Goal: Transaction & Acquisition: Purchase product/service

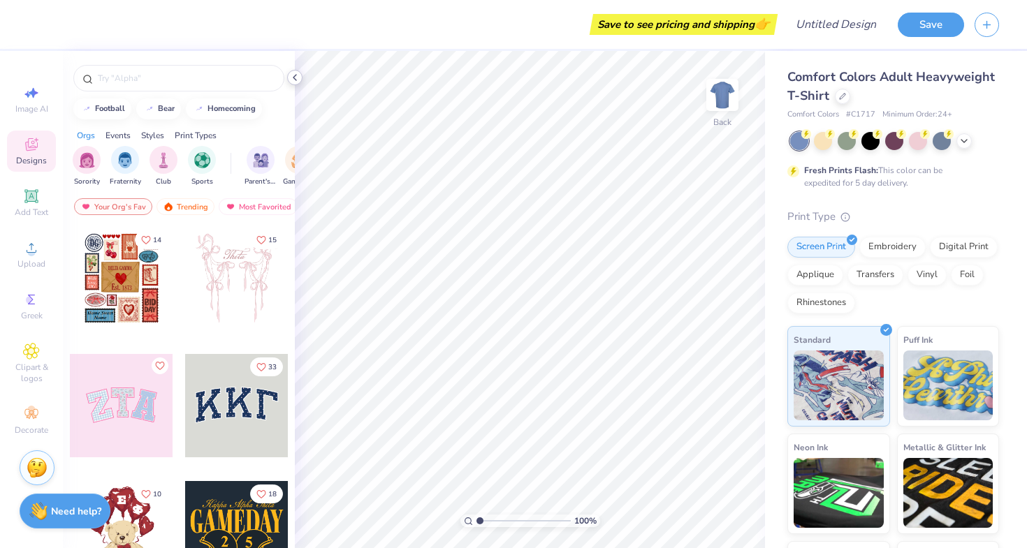
click at [298, 77] on icon at bounding box center [294, 77] width 11 height 11
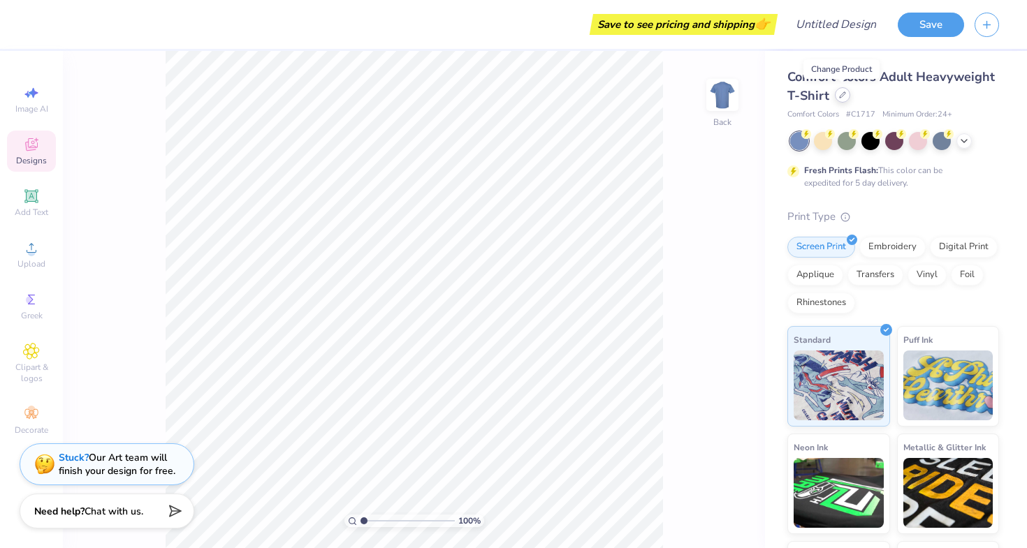
click at [837, 91] on div at bounding box center [842, 94] width 15 height 15
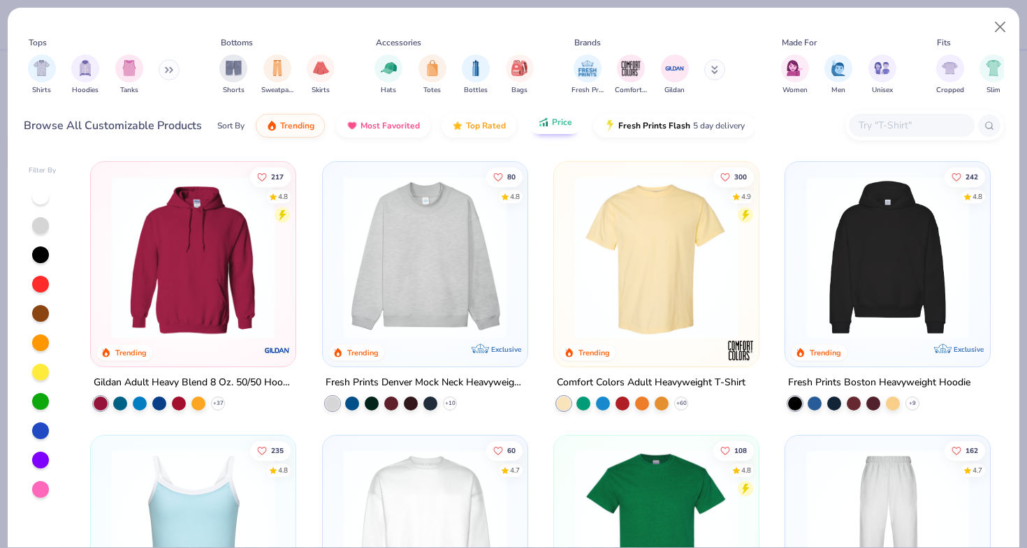
click at [559, 119] on span "Price" at bounding box center [562, 122] width 20 height 11
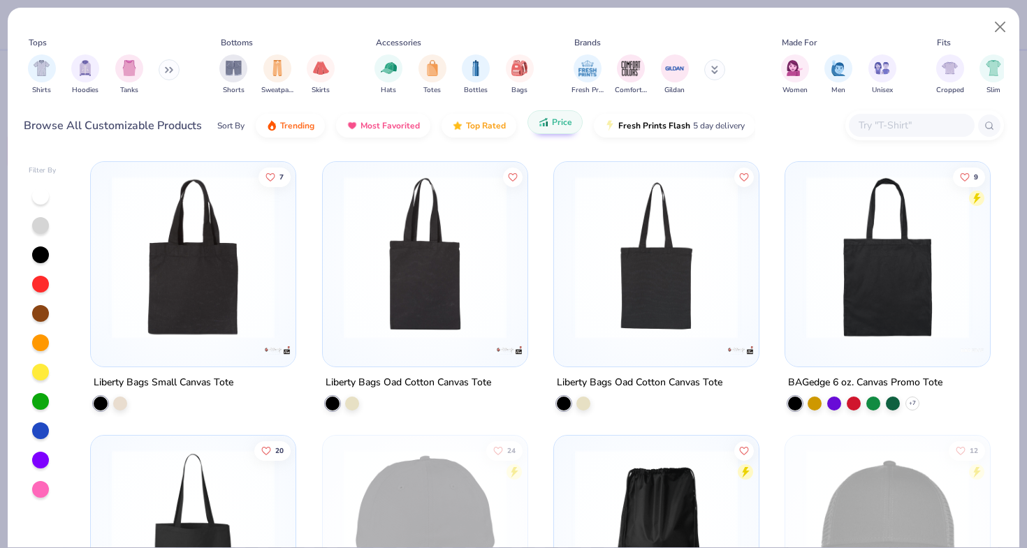
click at [559, 119] on span "Price" at bounding box center [562, 122] width 20 height 11
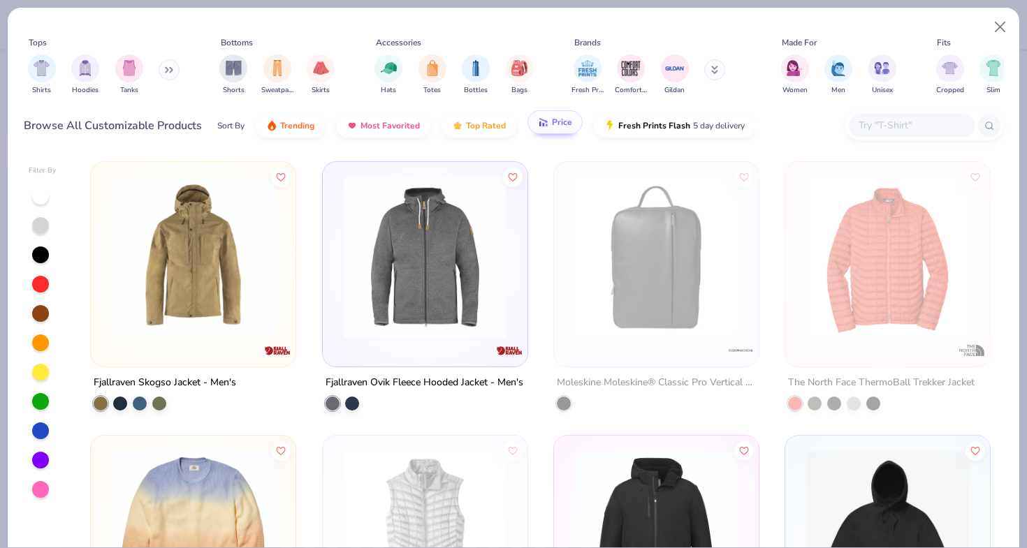
click at [559, 119] on span "Price" at bounding box center [562, 122] width 20 height 11
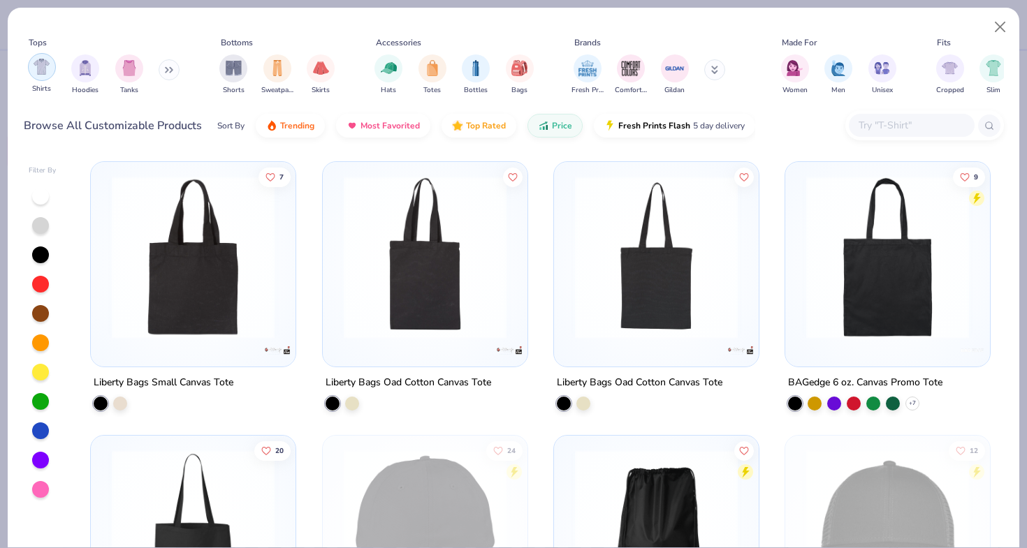
click at [46, 61] on img "filter for Shirts" at bounding box center [42, 67] width 16 height 16
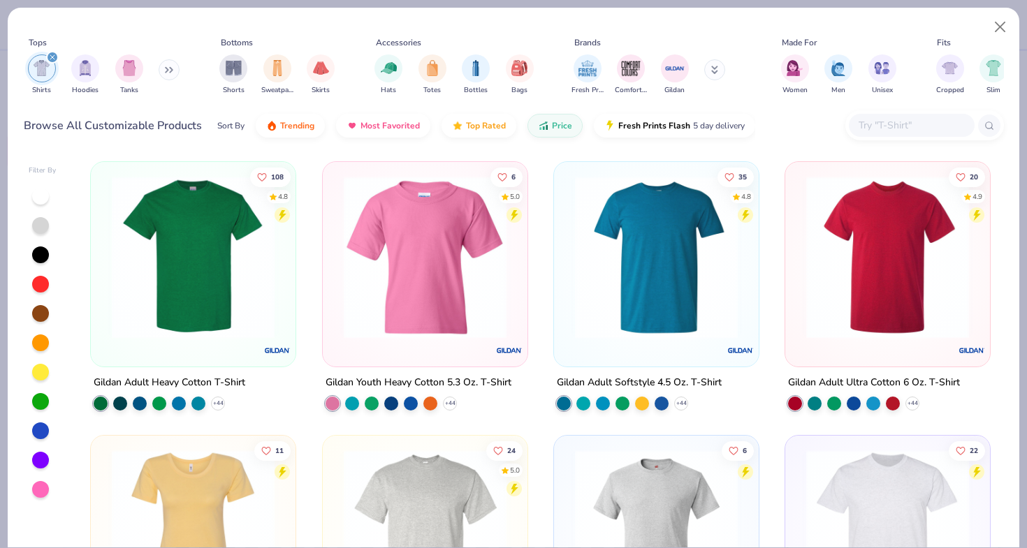
click at [221, 324] on img at bounding box center [193, 257] width 177 height 163
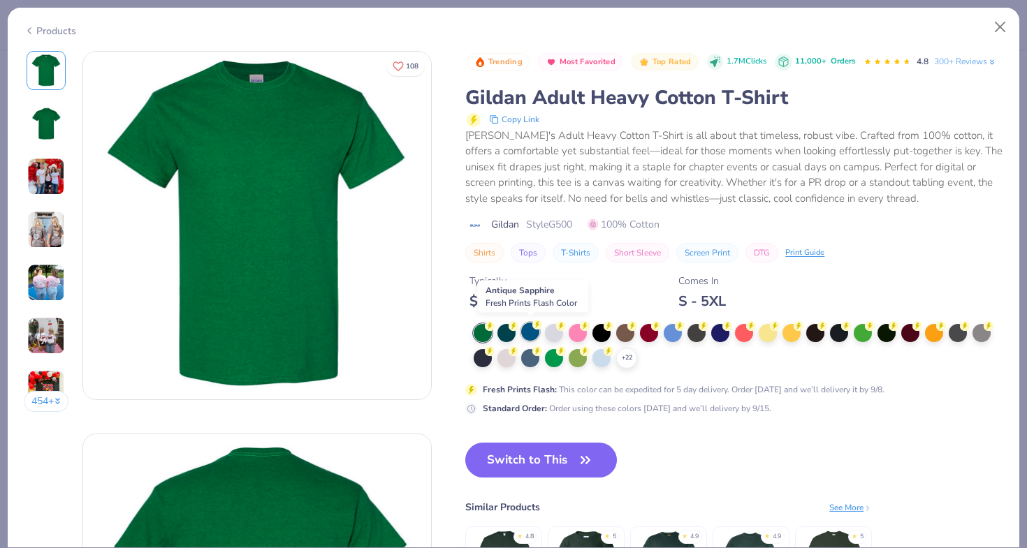
click at [528, 330] on div at bounding box center [530, 332] width 18 height 18
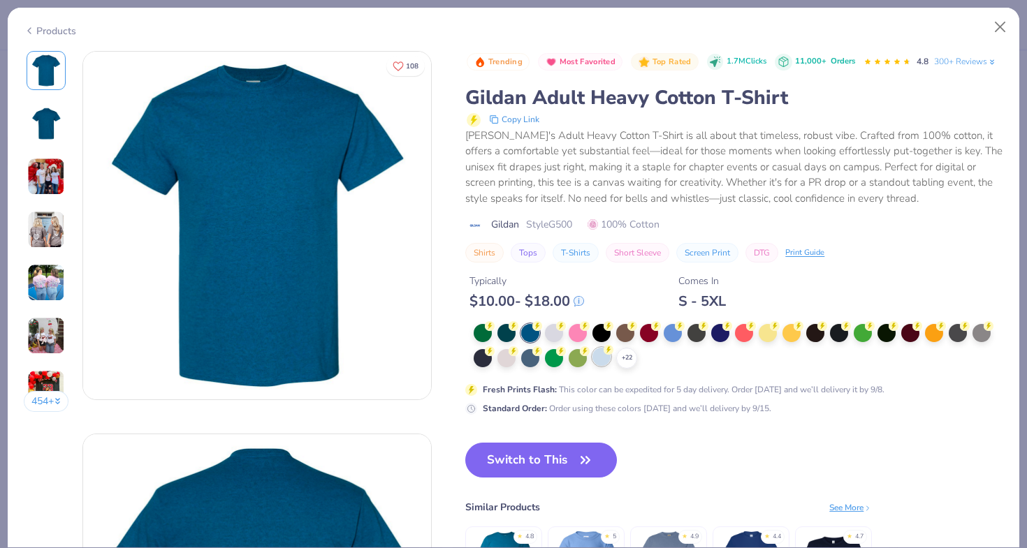
click at [596, 356] on div at bounding box center [601, 357] width 18 height 18
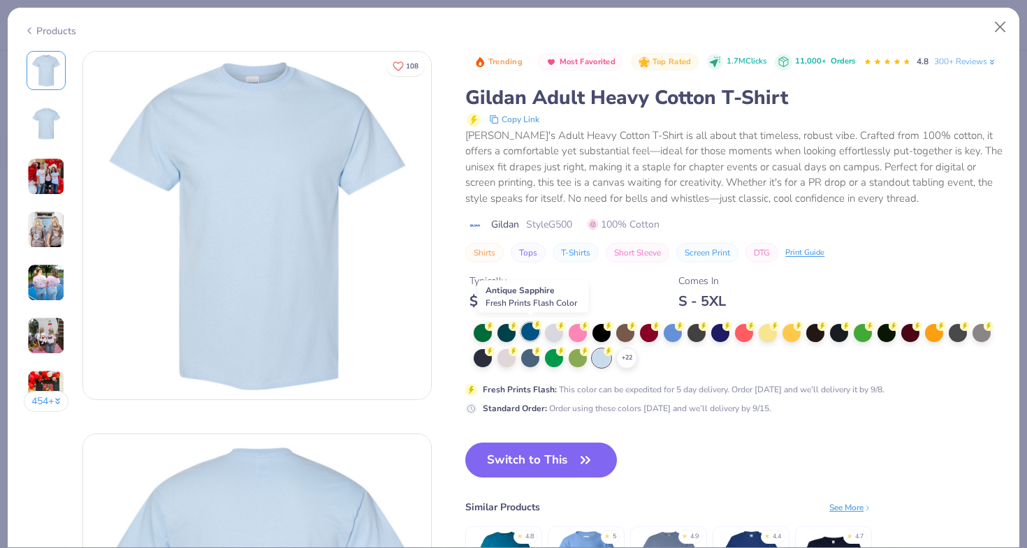
click at [528, 330] on div at bounding box center [530, 332] width 18 height 18
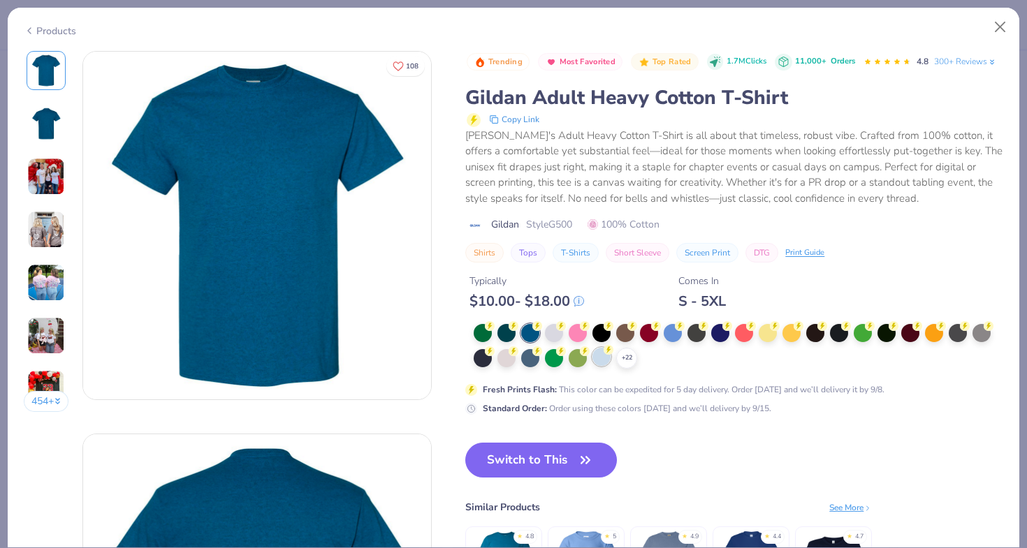
click at [604, 364] on div at bounding box center [601, 357] width 18 height 18
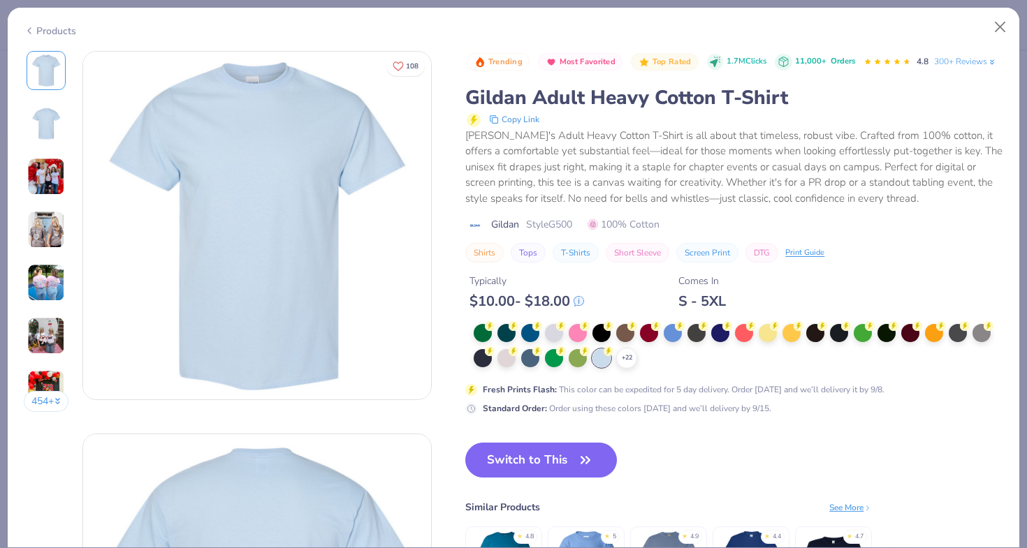
click at [704, 353] on div "+ 22" at bounding box center [738, 346] width 529 height 45
click at [561, 332] on div at bounding box center [554, 332] width 18 height 18
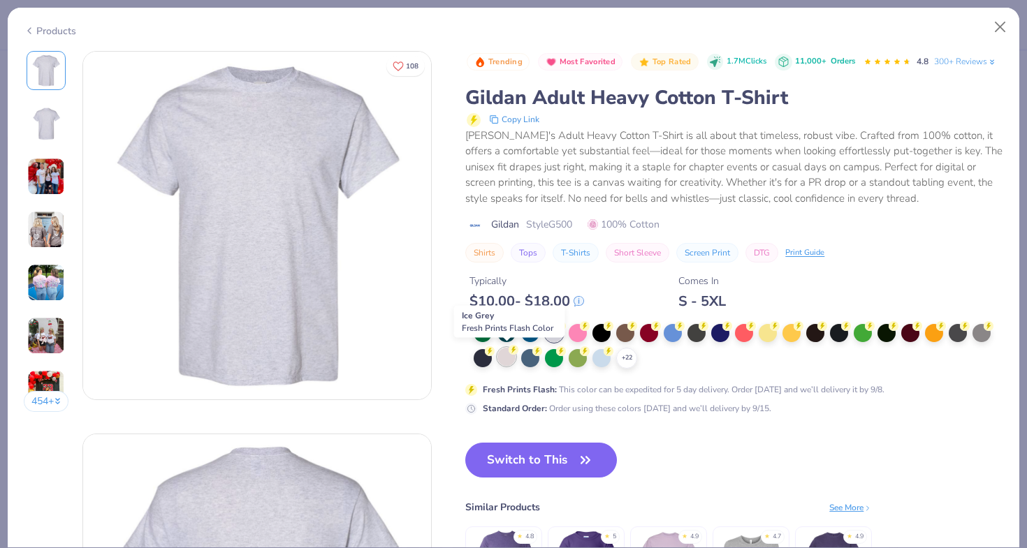
click at [506, 364] on div at bounding box center [506, 357] width 18 height 18
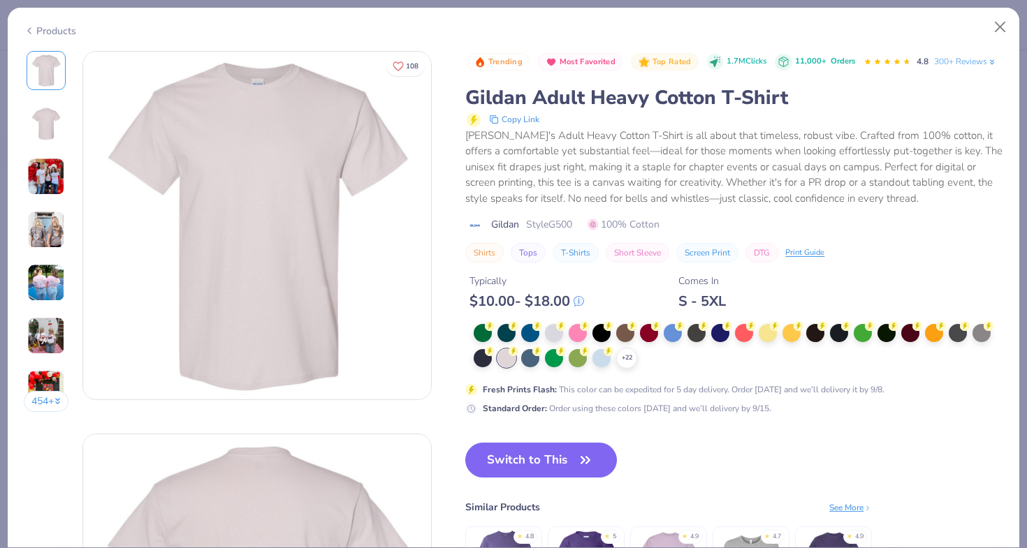
click at [722, 367] on div "+ 22 Fresh Prints Flash : This color can be expedited for 5 day delivery. Order…" at bounding box center [734, 369] width 538 height 91
click at [624, 358] on icon at bounding box center [626, 358] width 11 height 11
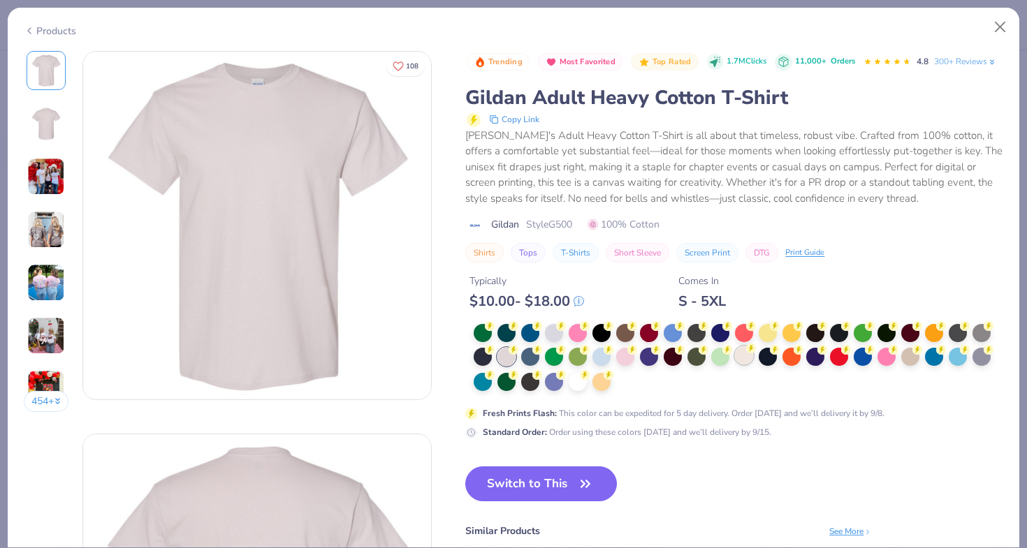
click at [744, 363] on div at bounding box center [744, 355] width 18 height 18
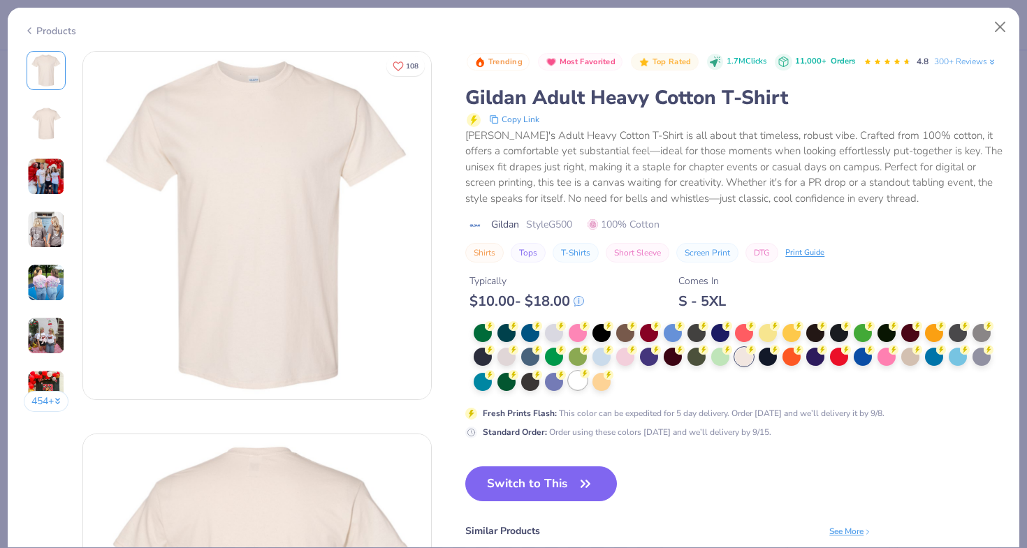
click at [581, 378] on div at bounding box center [578, 381] width 18 height 18
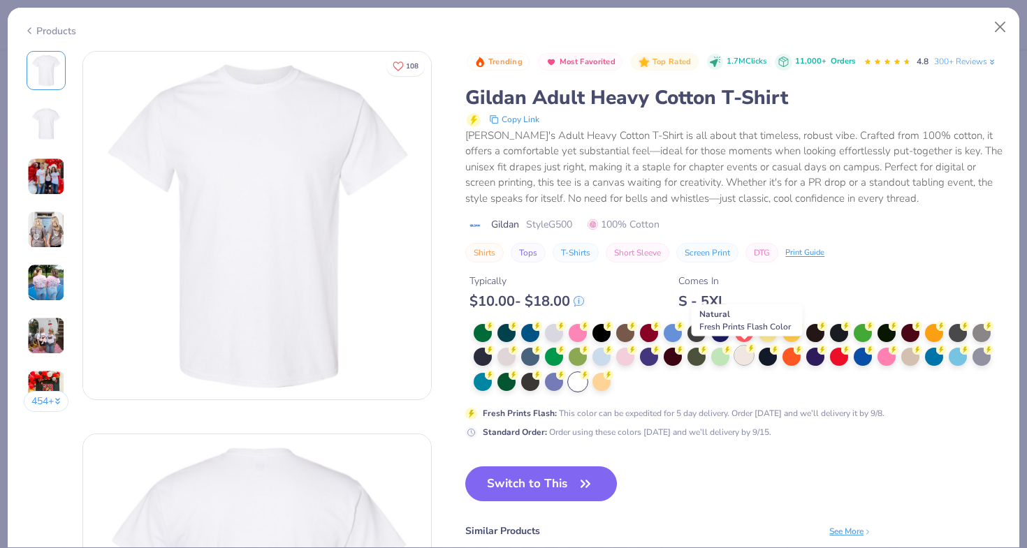
click at [745, 356] on div at bounding box center [744, 355] width 18 height 18
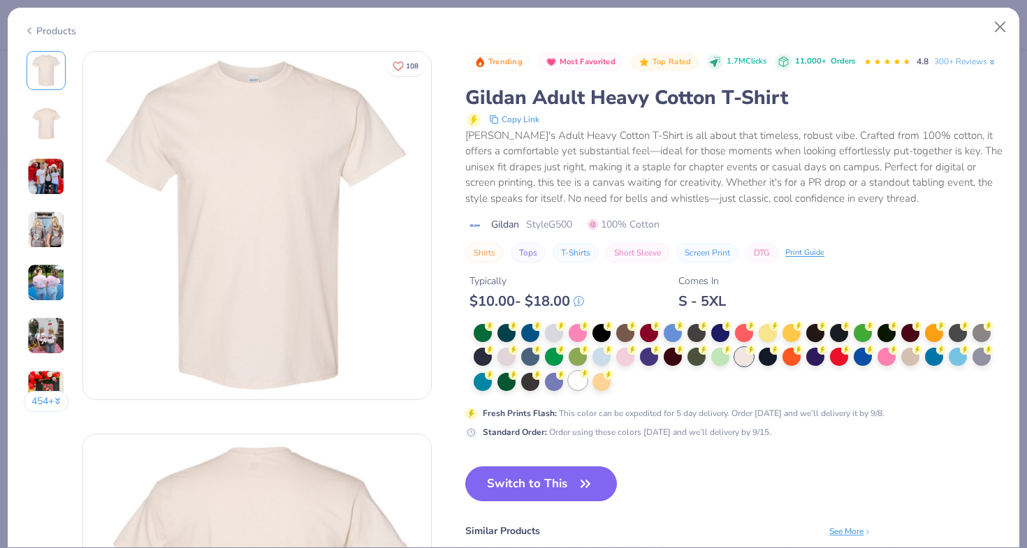
click at [577, 374] on div at bounding box center [578, 381] width 18 height 18
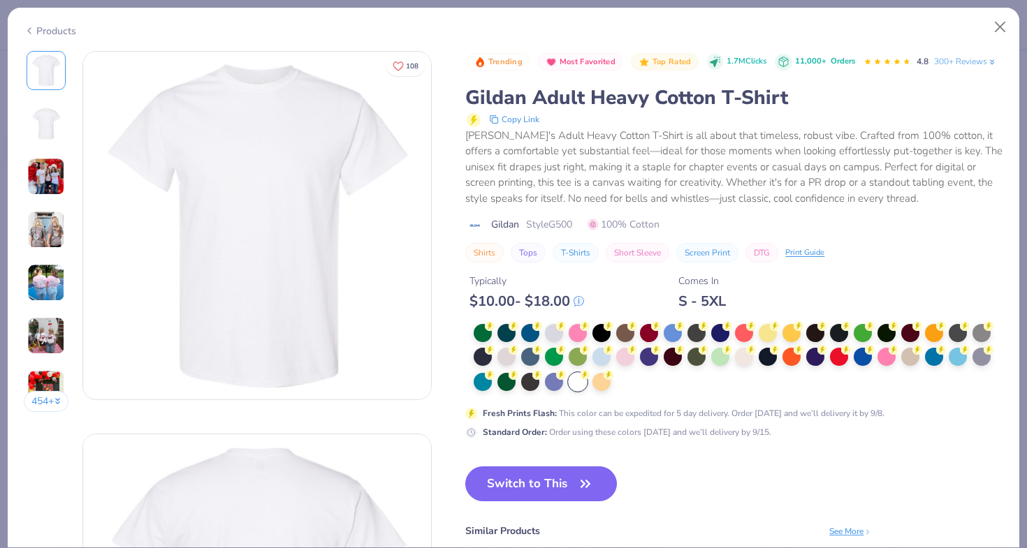
click at [580, 379] on div at bounding box center [578, 382] width 18 height 18
click at [965, 354] on div at bounding box center [958, 355] width 18 height 18
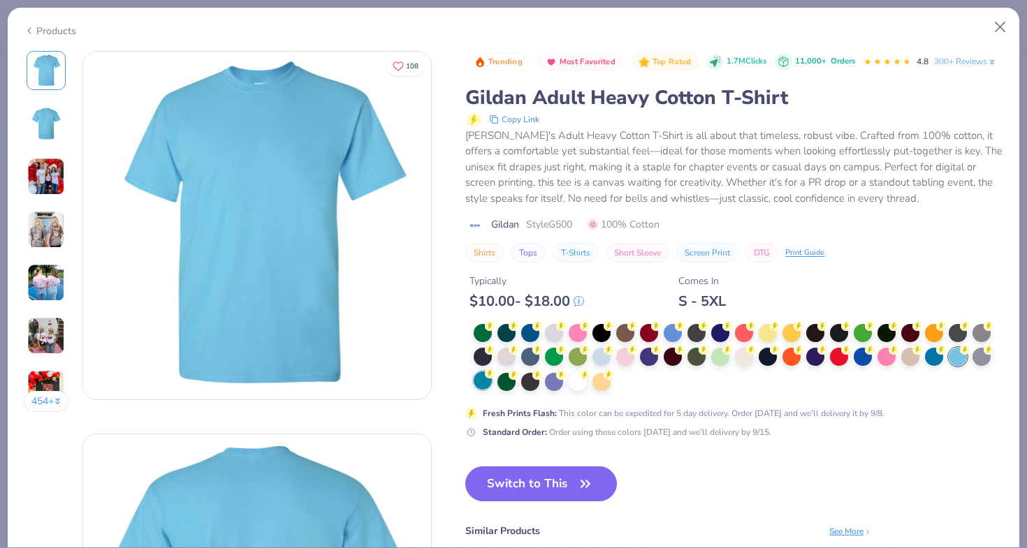
click at [490, 381] on div at bounding box center [483, 381] width 18 height 18
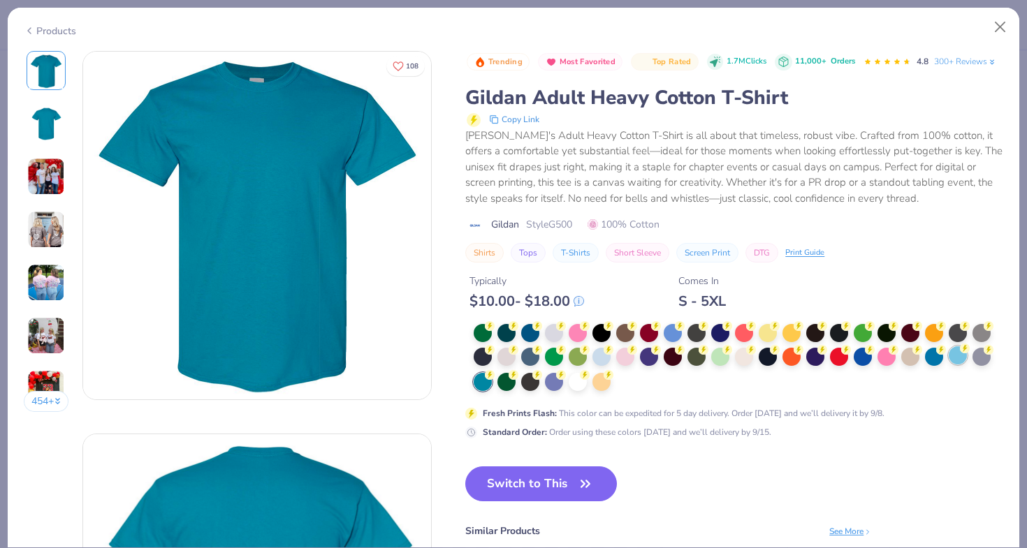
click at [495, 331] on circle at bounding box center [490, 326] width 10 height 10
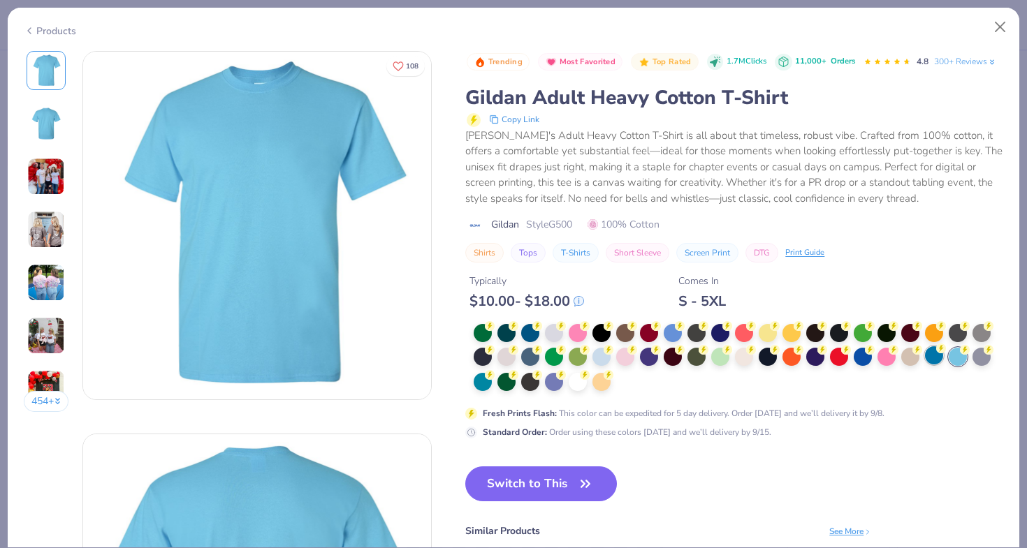
click at [936, 358] on div at bounding box center [934, 355] width 18 height 18
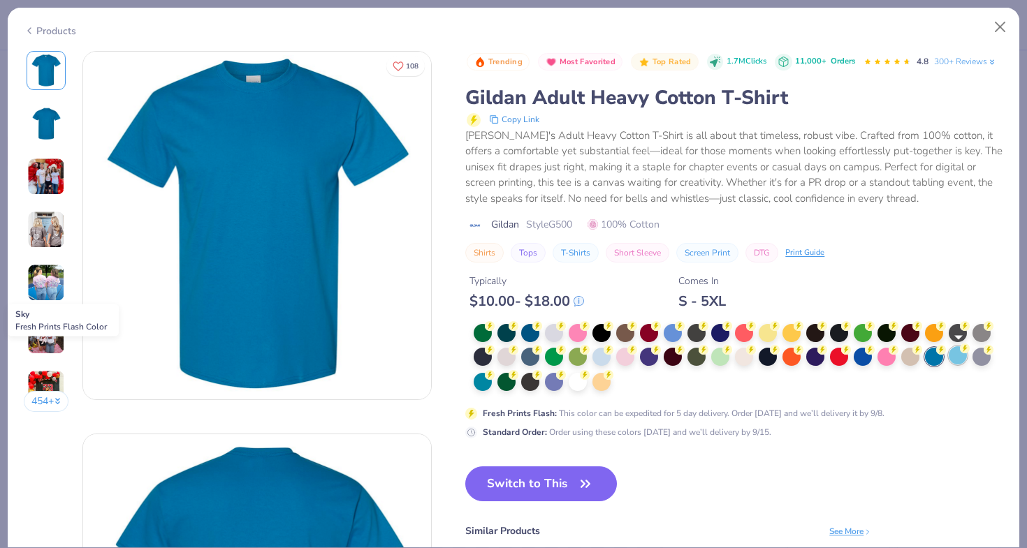
click at [962, 356] on div at bounding box center [958, 355] width 18 height 18
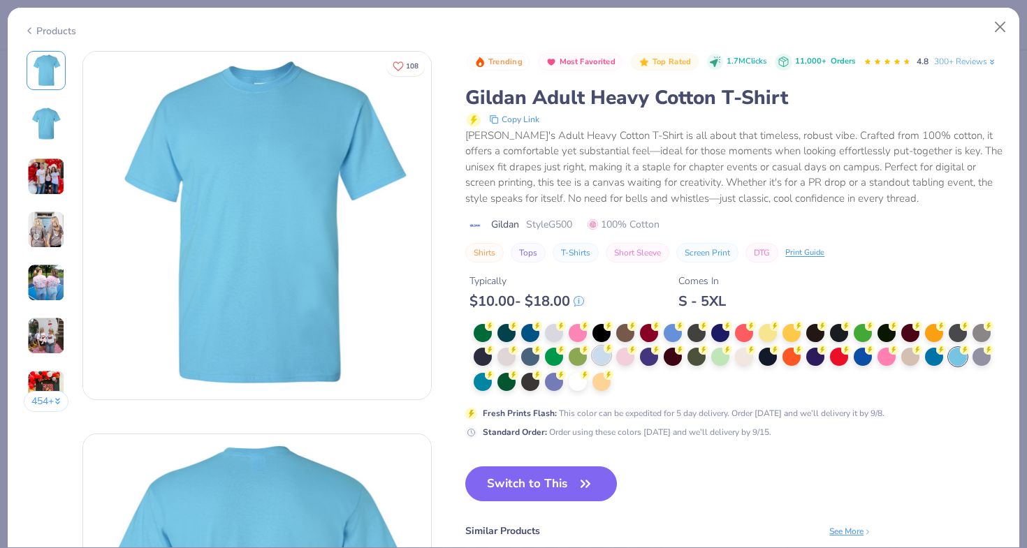
click at [602, 356] on div at bounding box center [601, 355] width 18 height 18
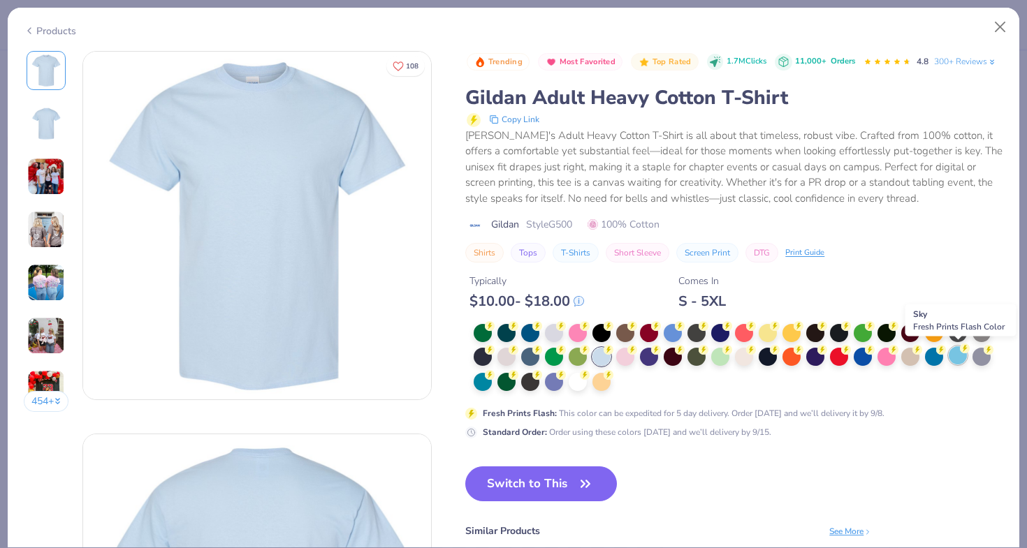
click at [958, 356] on div at bounding box center [958, 355] width 18 height 18
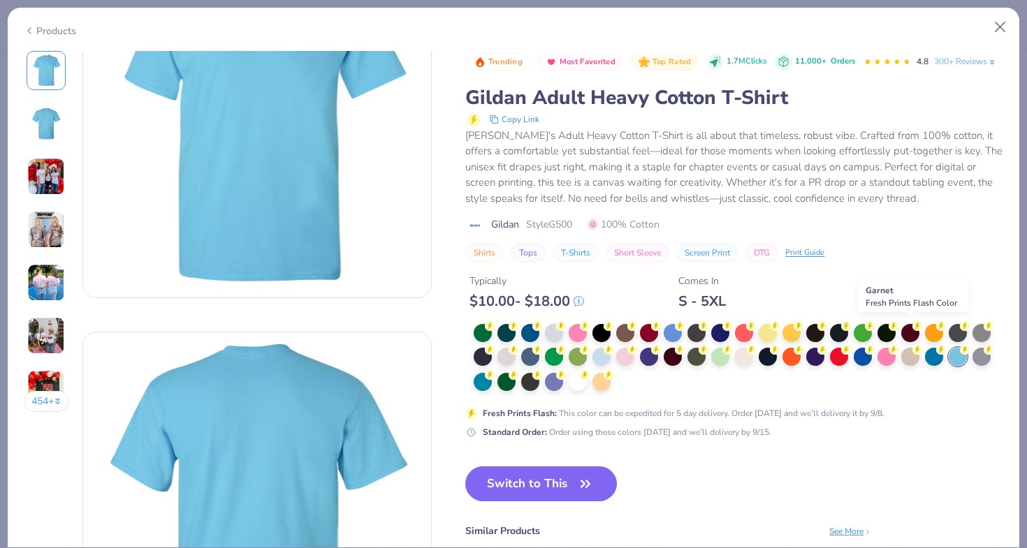
scroll to position [102, 0]
click at [575, 476] on button "Switch to This" at bounding box center [541, 484] width 152 height 35
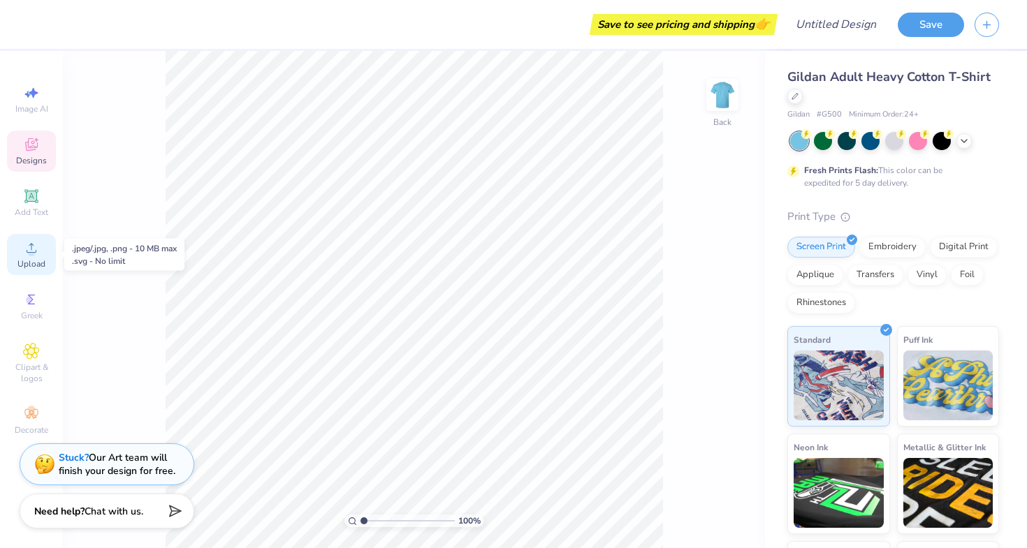
click at [38, 247] on icon at bounding box center [31, 248] width 17 height 17
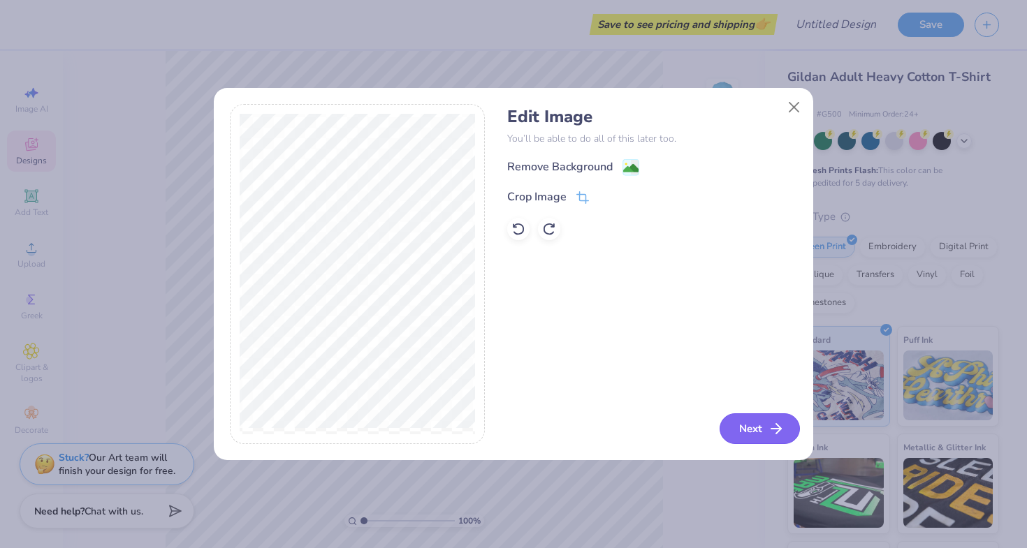
click at [755, 434] on button "Next" at bounding box center [759, 428] width 80 height 31
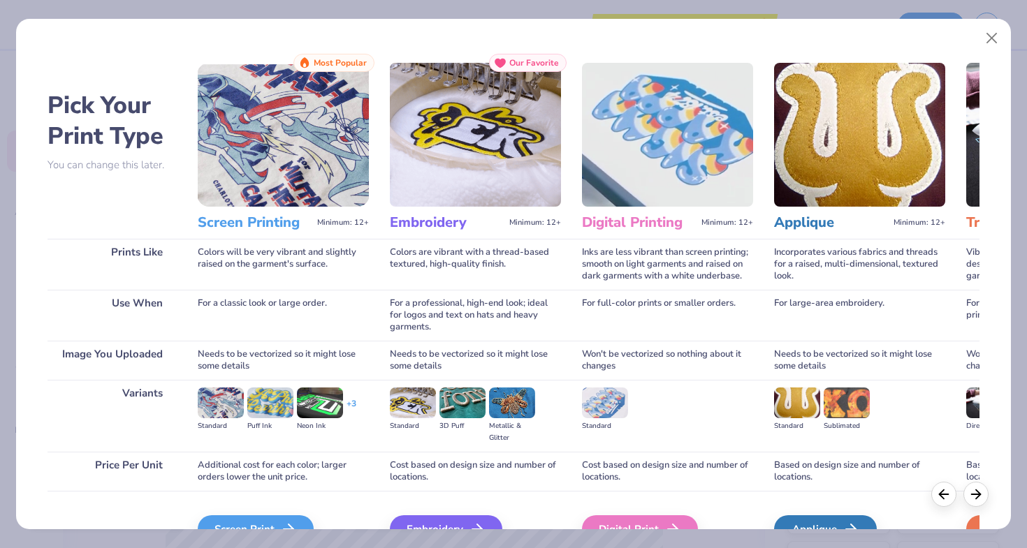
click at [271, 195] on img at bounding box center [283, 135] width 171 height 144
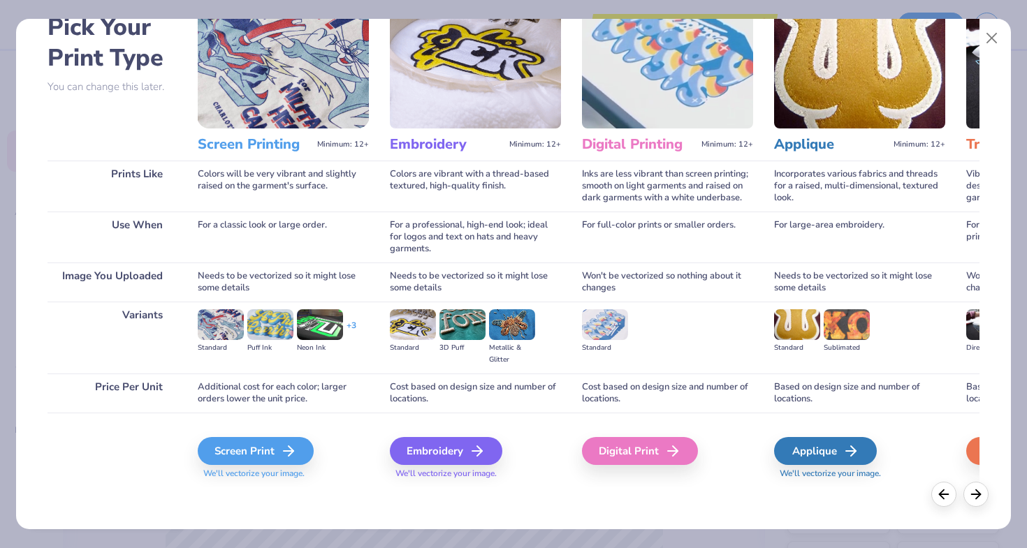
scroll to position [78, 0]
click at [266, 443] on div "Screen Print" at bounding box center [258, 451] width 116 height 28
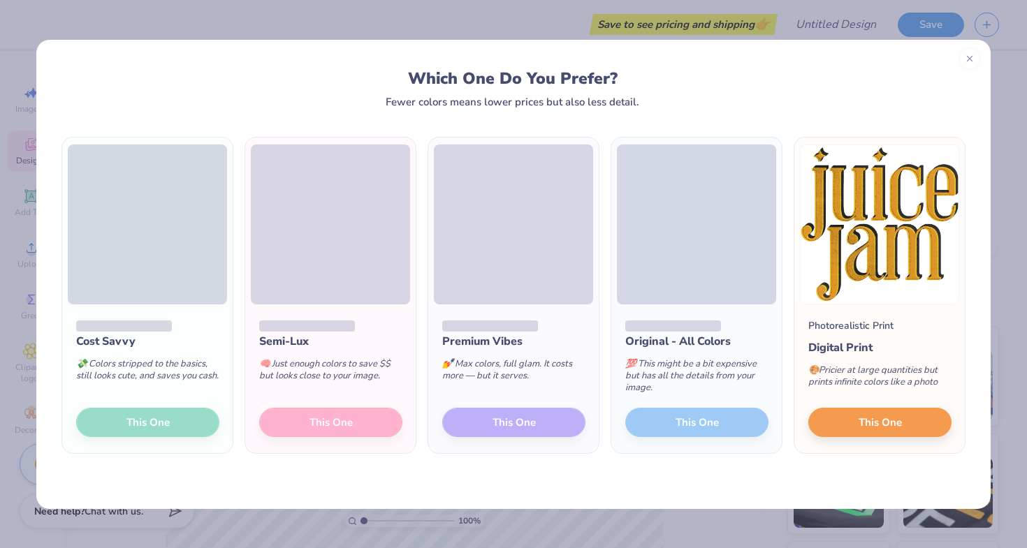
click at [192, 469] on div "Cost Savvy 💸 Colors stripped to the basics, still looks cute, and saves you cas…" at bounding box center [513, 309] width 954 height 402
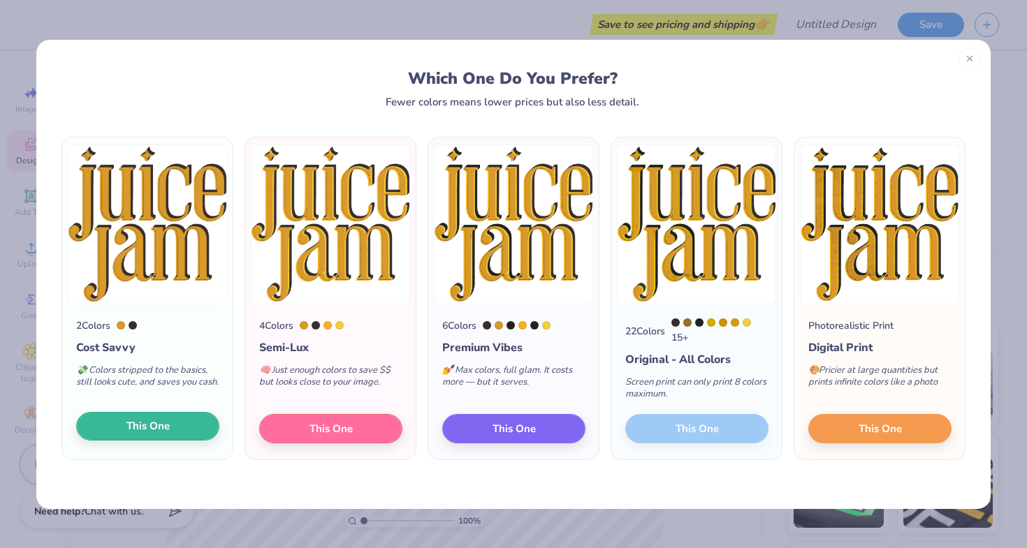
click at [130, 426] on span "This One" at bounding box center [147, 426] width 43 height 16
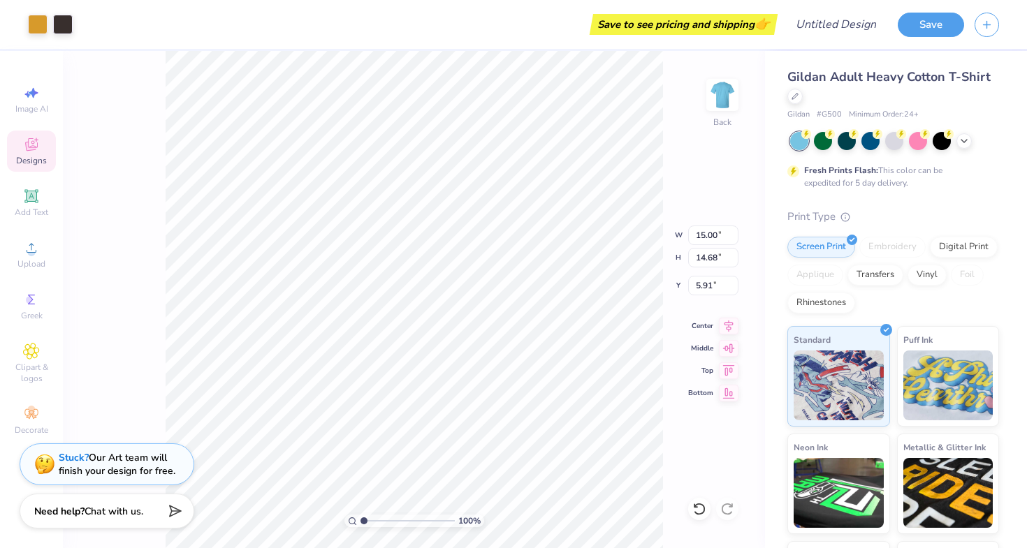
type input "7.14"
type input "6.99"
type input "3.00"
type input "7.94"
type input "7.78"
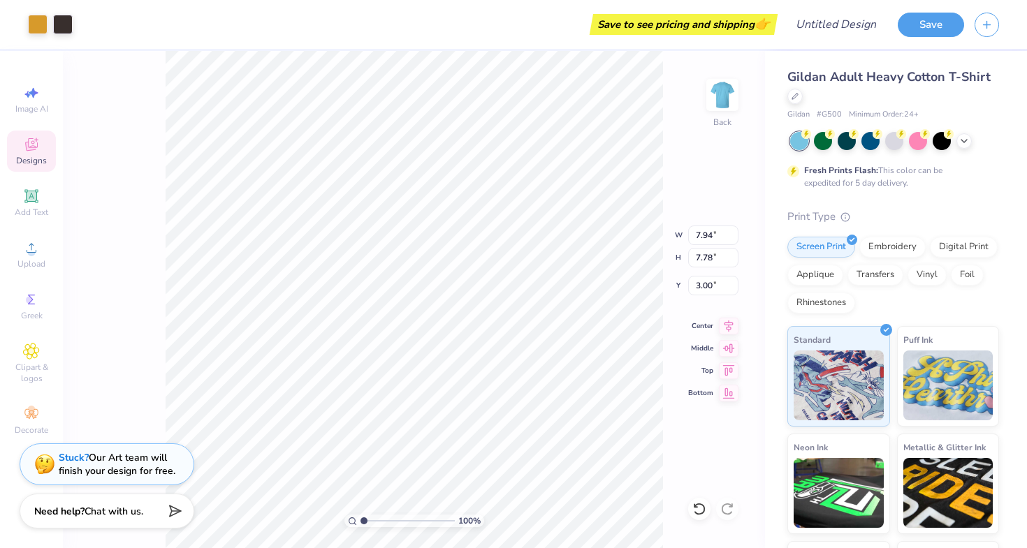
type input "3.96"
click at [718, 89] on img at bounding box center [722, 95] width 56 height 56
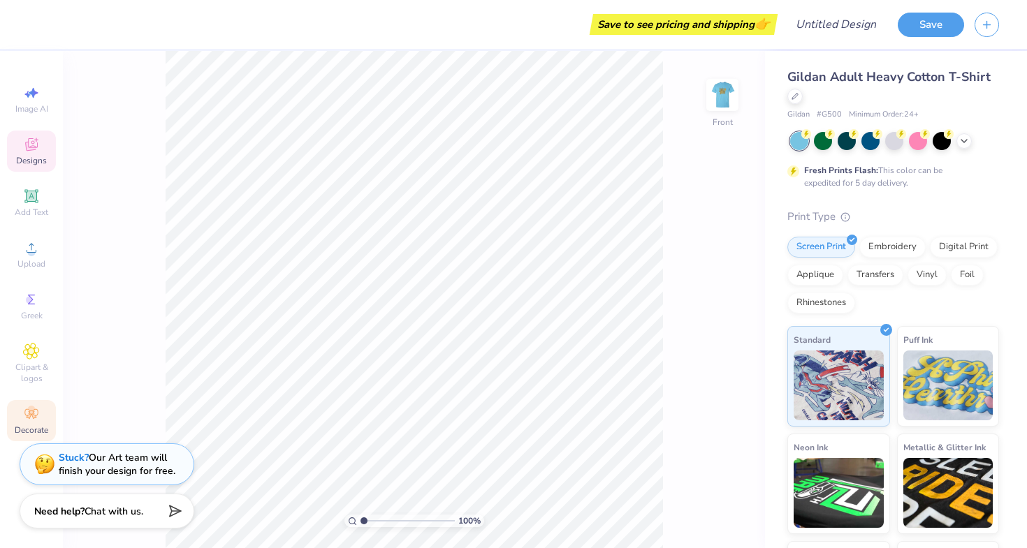
click at [30, 411] on icon at bounding box center [30, 414] width 13 height 10
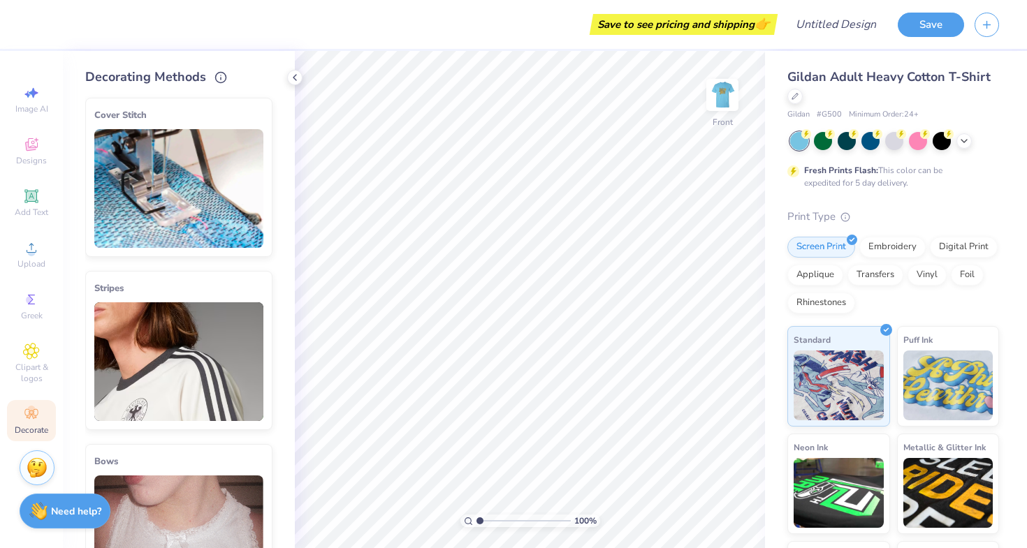
click at [31, 411] on icon at bounding box center [30, 414] width 13 height 10
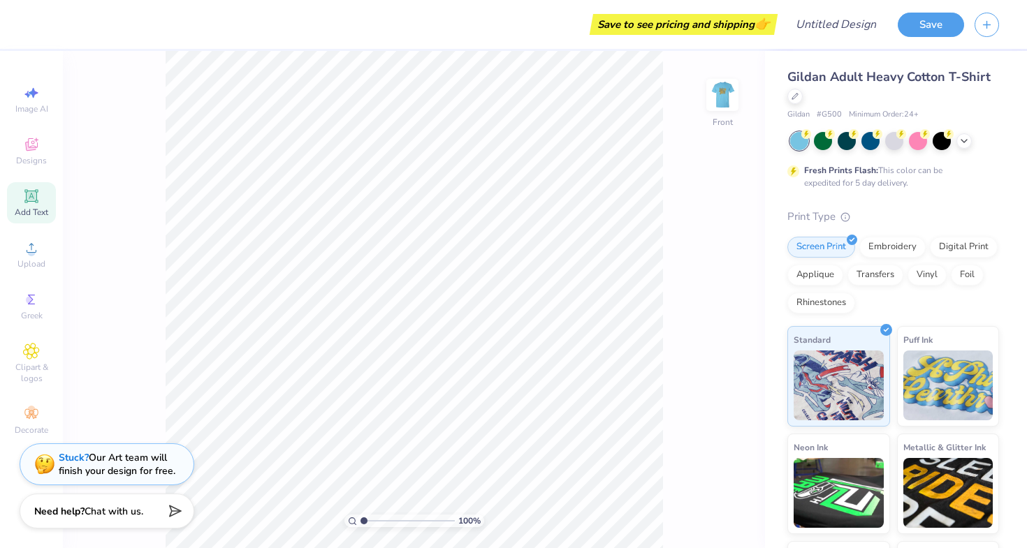
click at [33, 210] on span "Add Text" at bounding box center [32, 212] width 34 height 11
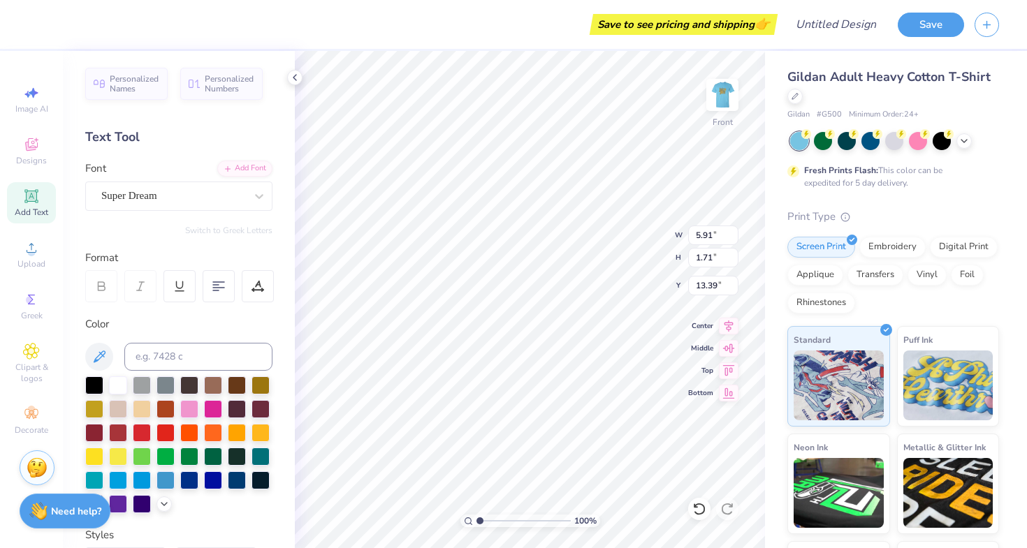
scroll to position [0, 1]
type textarea "STAFF"
click at [181, 201] on div "Super Dream" at bounding box center [173, 196] width 147 height 22
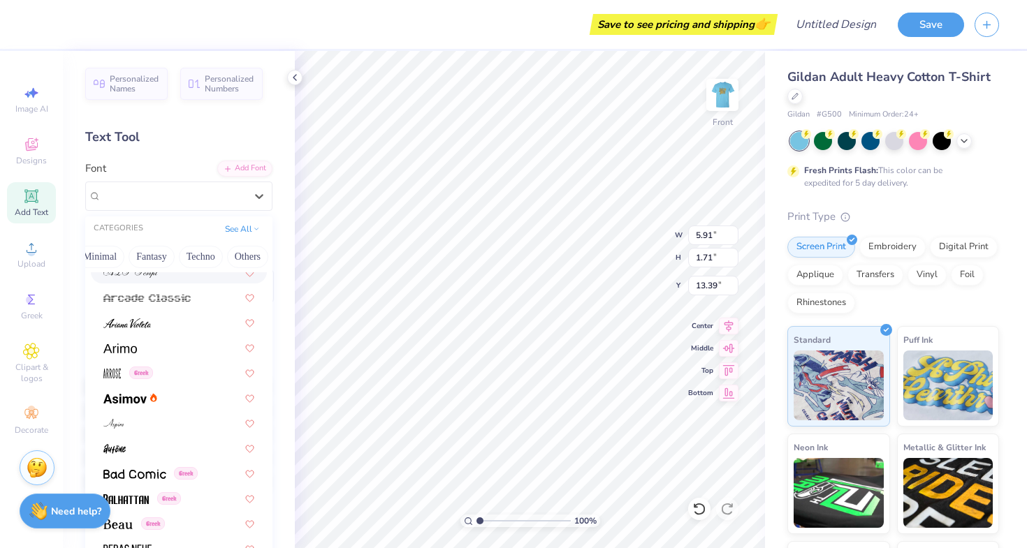
scroll to position [0, 411]
click at [239, 231] on button "See All" at bounding box center [242, 228] width 43 height 14
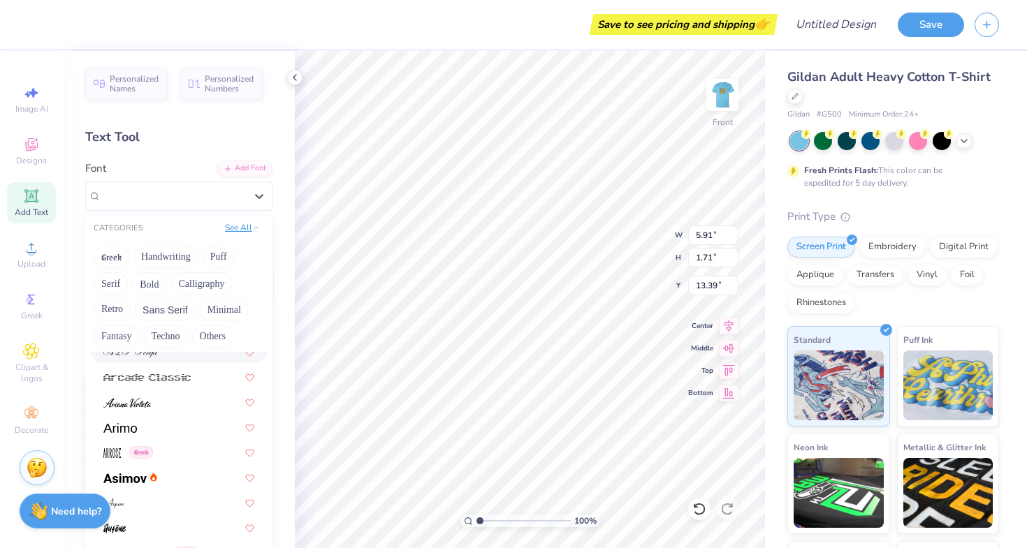
scroll to position [0, 0]
click at [152, 290] on button "Bold" at bounding box center [149, 283] width 34 height 22
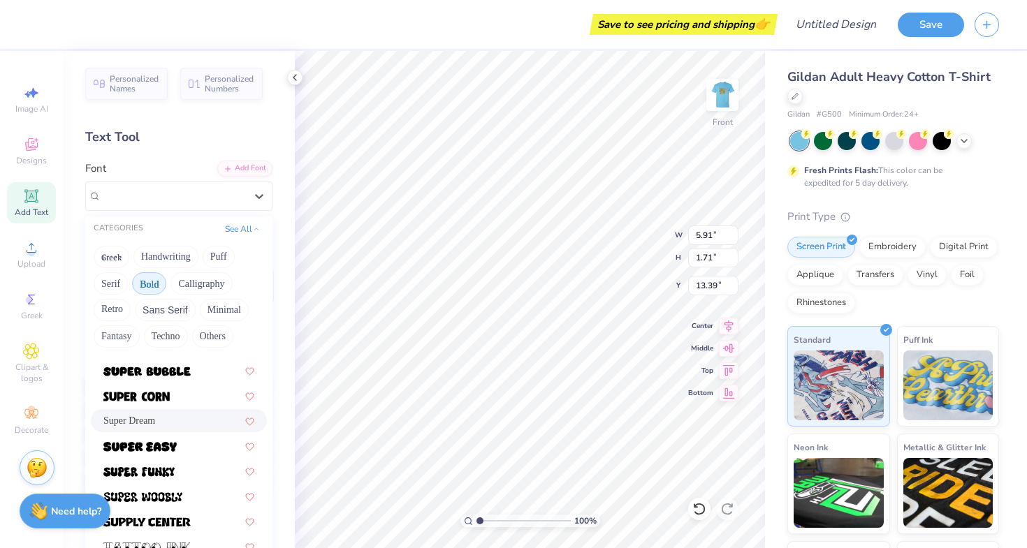
scroll to position [1523, 0]
click at [154, 281] on button "Bold" at bounding box center [149, 283] width 34 height 22
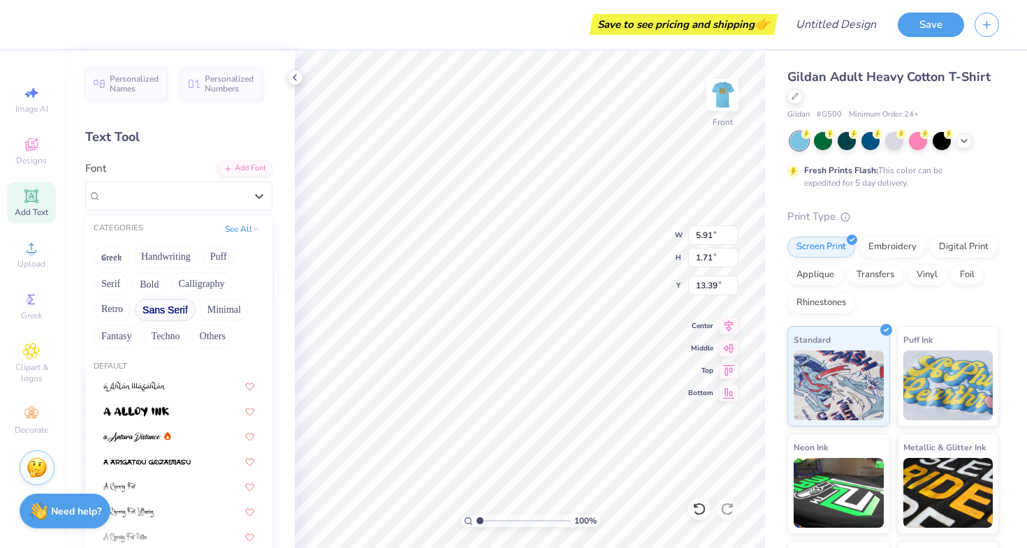
click at [166, 313] on button "Sans Serif" at bounding box center [165, 310] width 61 height 22
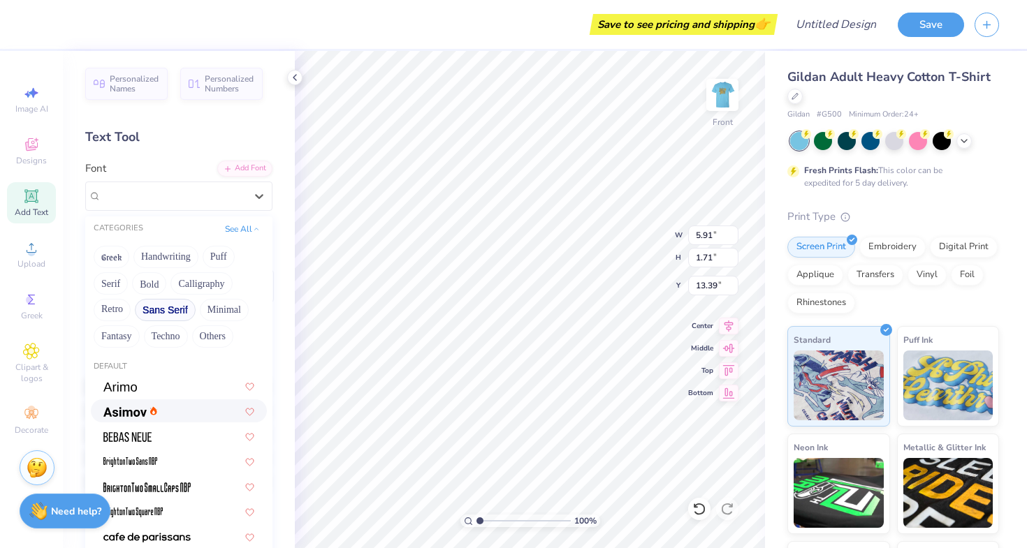
click at [181, 416] on div at bounding box center [178, 411] width 151 height 15
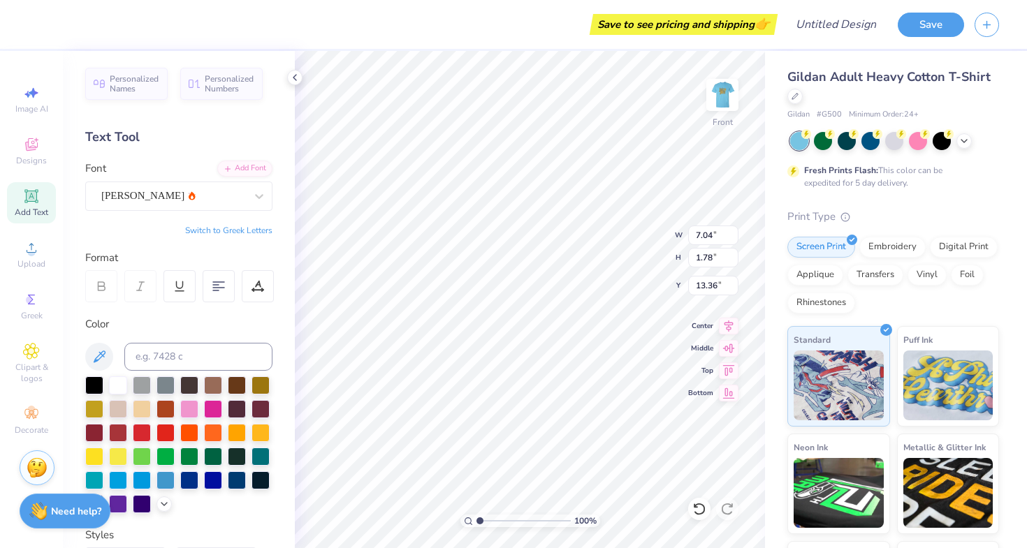
type input "4.97"
type input "10.56"
type input "2.68"
type input "5.01"
click at [940, 36] on div "Save" at bounding box center [931, 25] width 66 height 24
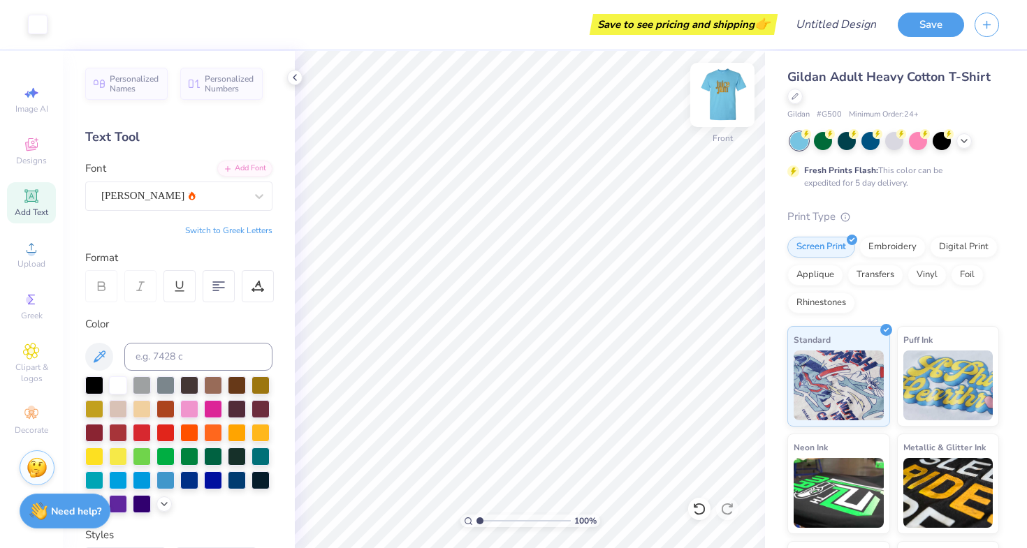
click at [712, 95] on img at bounding box center [722, 95] width 56 height 56
type input "3.28"
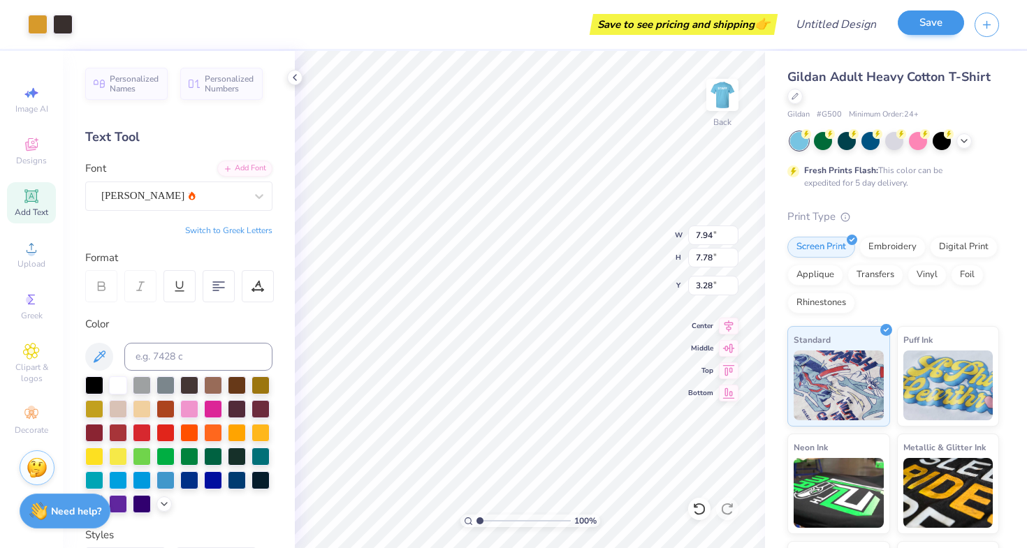
click at [937, 31] on button "Save" at bounding box center [931, 22] width 66 height 24
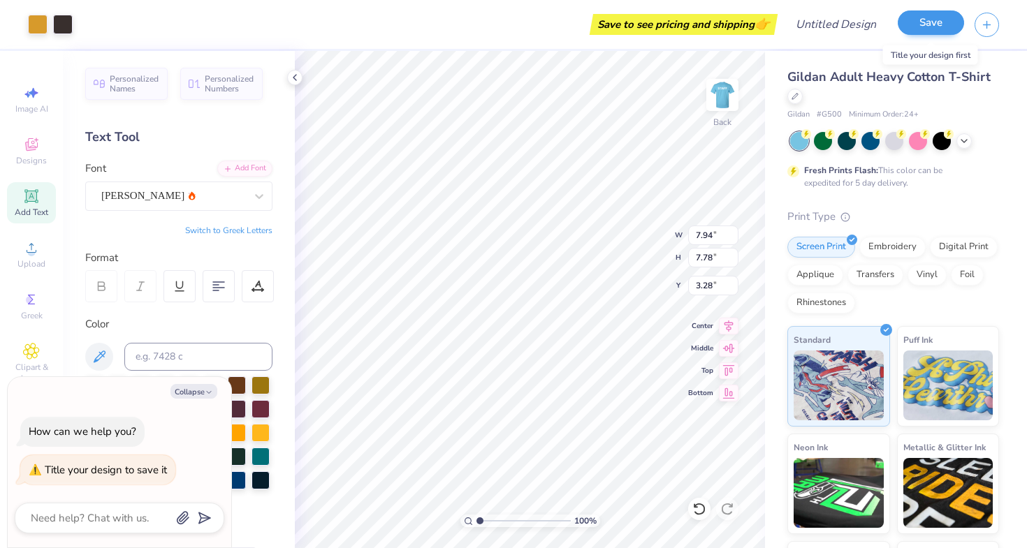
click at [936, 24] on button "Save" at bounding box center [931, 22] width 66 height 24
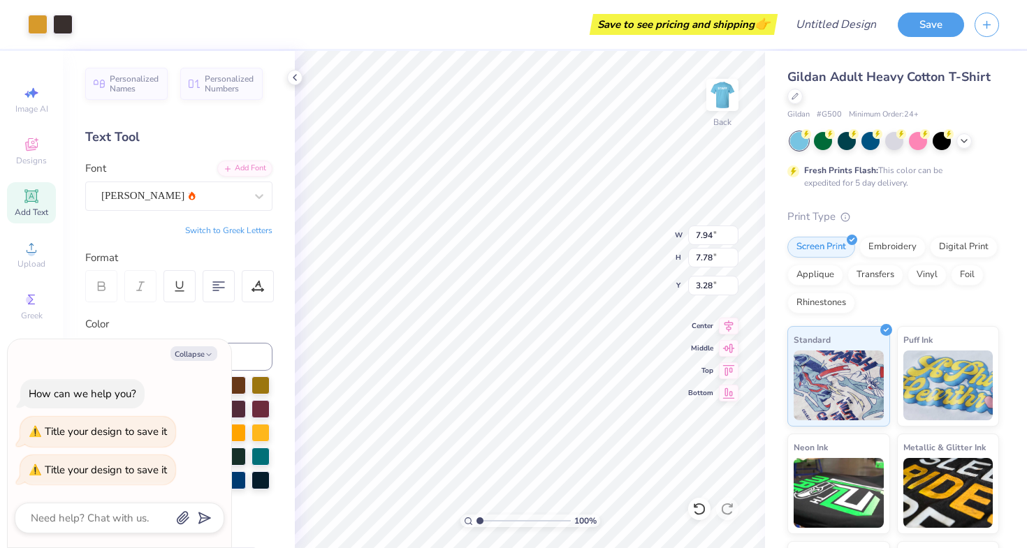
click at [967, 193] on div "Gildan Adult Heavy Cotton T-Shirt Gildan # G500 Minimum Order: 24 + Fresh Print…" at bounding box center [893, 355] width 212 height 574
click at [295, 76] on polyline at bounding box center [294, 78] width 3 height 6
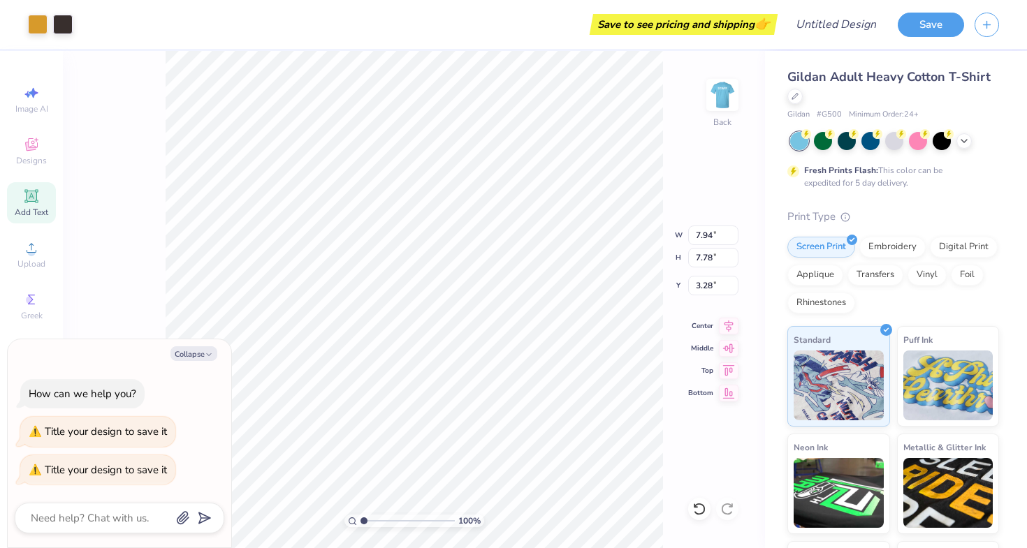
click at [729, 156] on div "100 % Back W 7.94 7.94 " H 7.78 7.78 " Y 3.28 3.28 " Center Middle Top Bottom" at bounding box center [414, 299] width 702 height 497
click at [939, 26] on button "Save" at bounding box center [931, 22] width 66 height 24
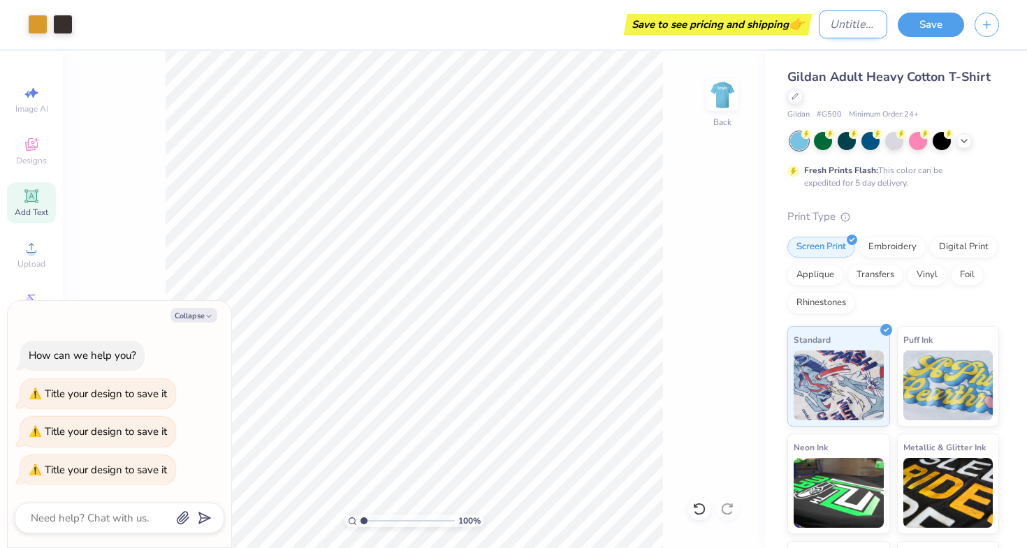
type textarea "x"
click at [842, 29] on input "Design Title" at bounding box center [853, 24] width 68 height 28
type input "j"
type textarea "x"
type input "ju"
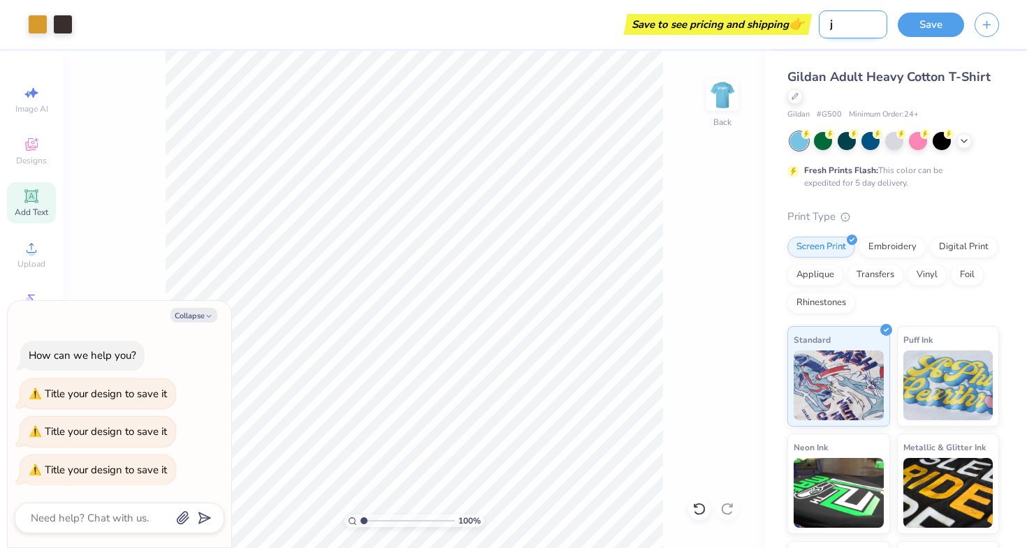
type textarea "x"
type input "jui"
type textarea "x"
type input "ju"
type textarea "x"
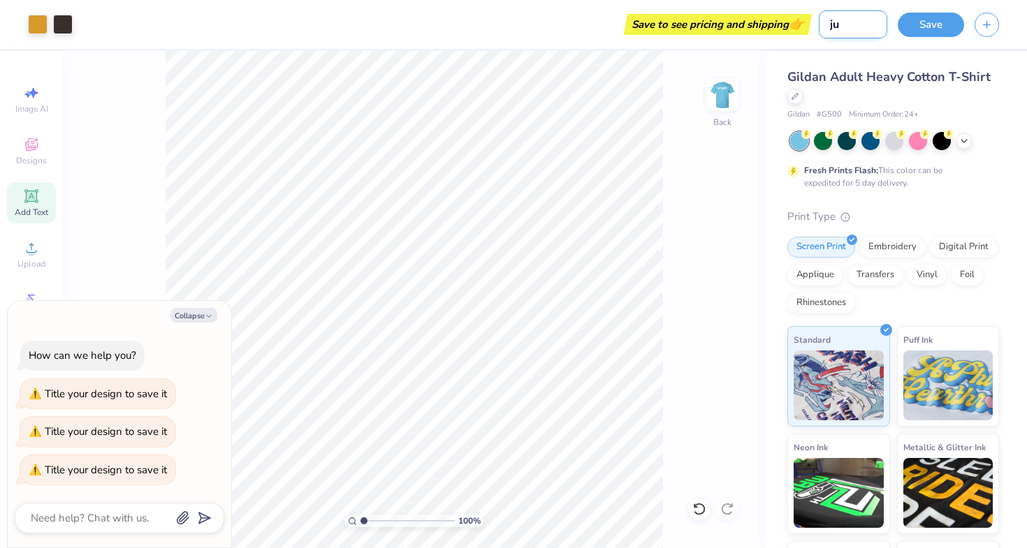
type input "j"
type textarea "x"
type input "J"
type textarea "x"
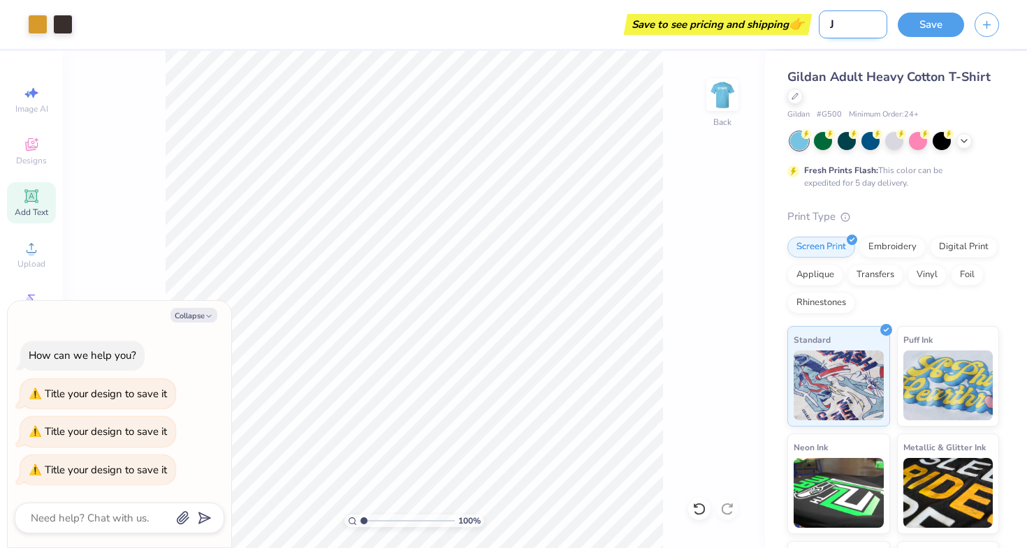
type input "JJ"
type textarea "x"
type input "JJ"
type textarea "x"
type input "[PERSON_NAME]"
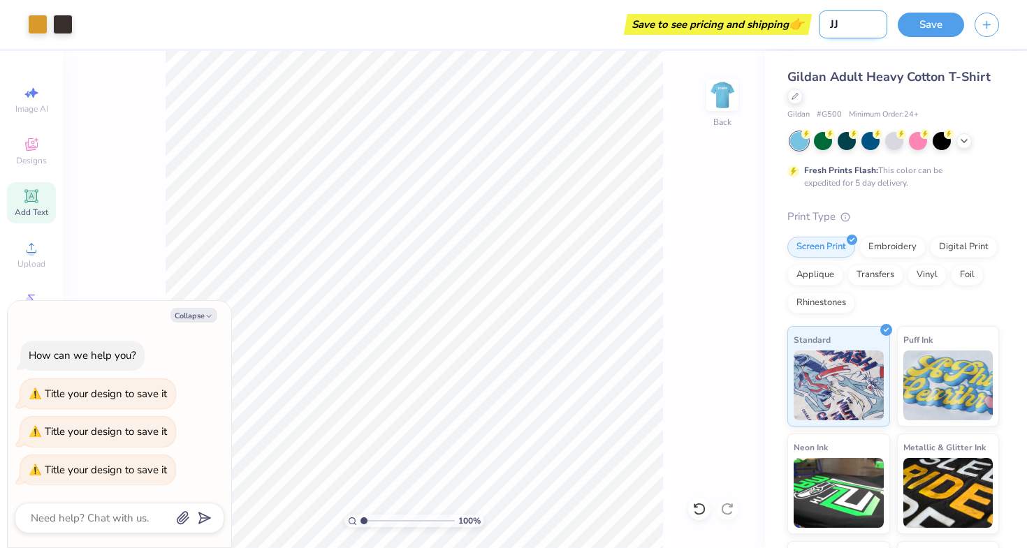
type textarea "x"
type input "JJ St"
type textarea "x"
type input "[PERSON_NAME]"
type textarea "x"
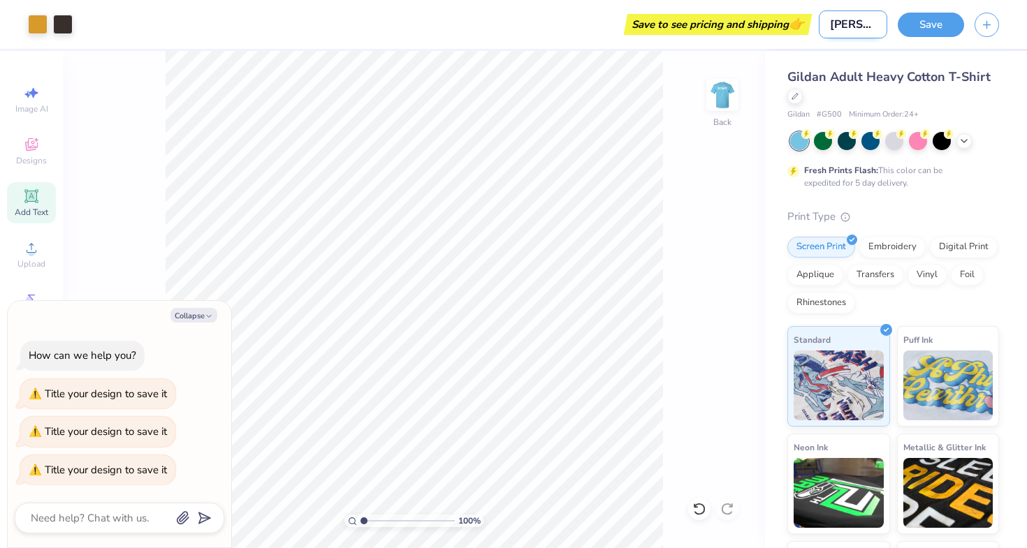
type input "[PERSON_NAME]"
type textarea "x"
type input "JJ Staff"
type textarea "x"
type input "JJ Staff"
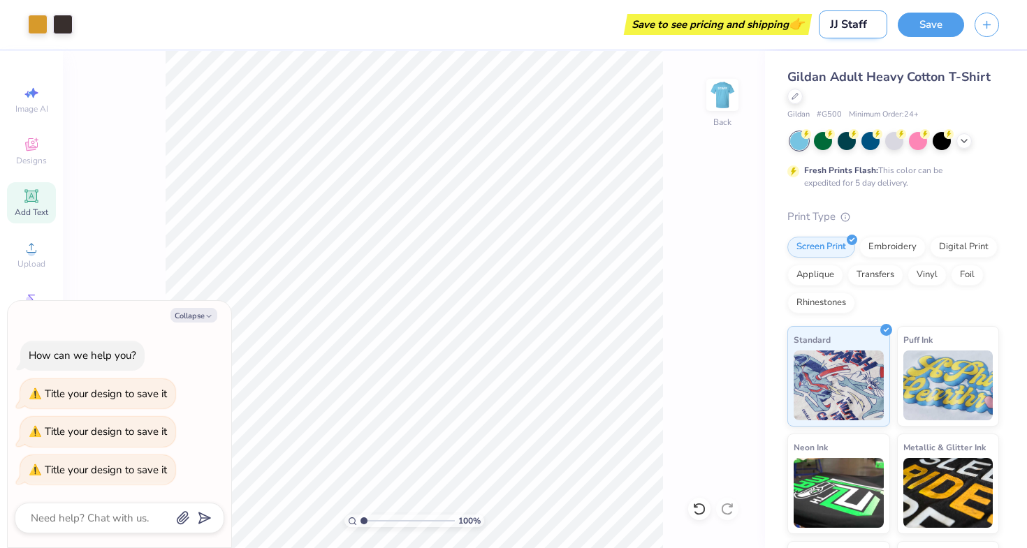
type textarea "x"
type input "JJ Staff s"
type textarea "x"
type input "JJ Staff sh"
type textarea "x"
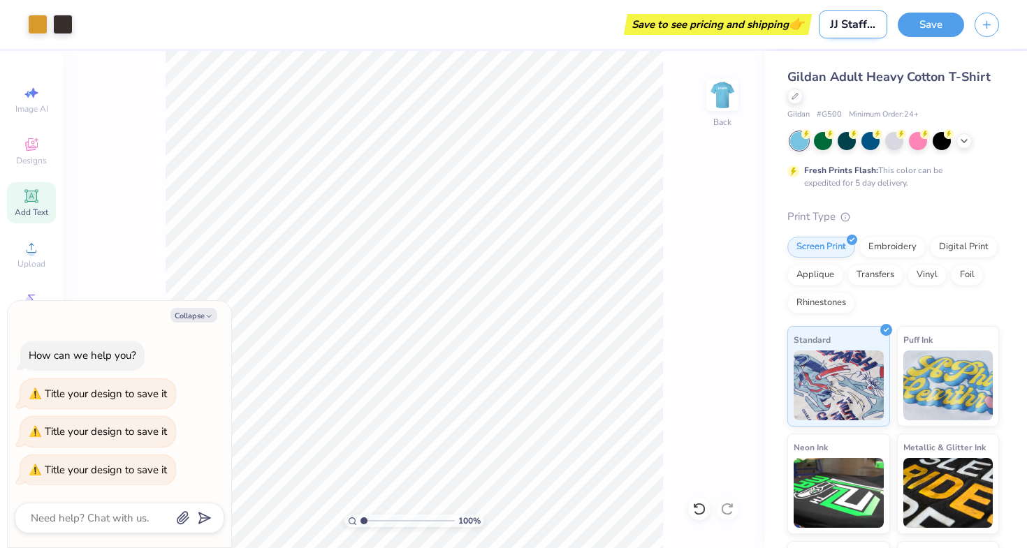
type input "[PERSON_NAME]"
type textarea "x"
type input "JJ Staff shir"
type textarea "x"
type input "JJ Staff shirt"
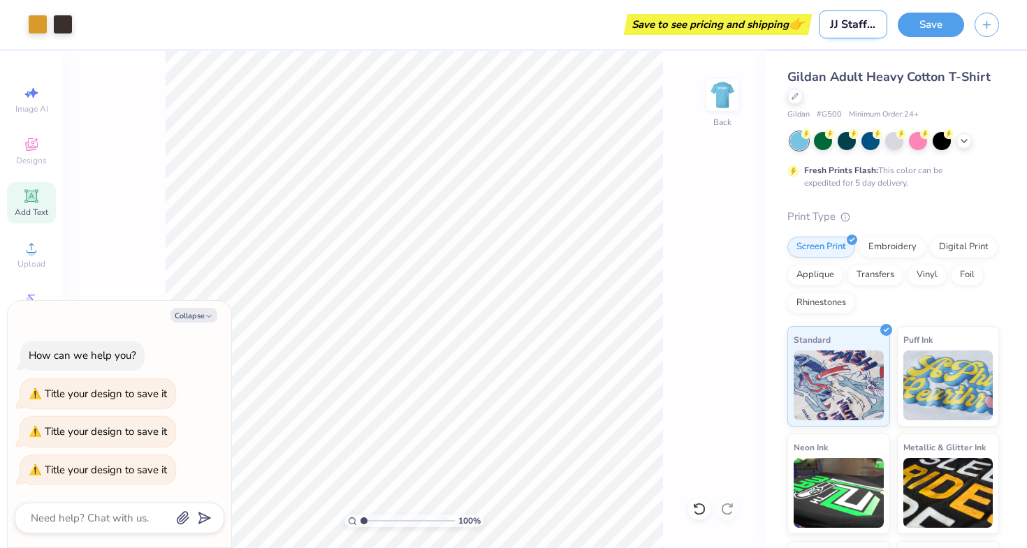
type textarea "x"
type input "JJ Staff shir"
type textarea "x"
type input "[PERSON_NAME]"
type textarea "x"
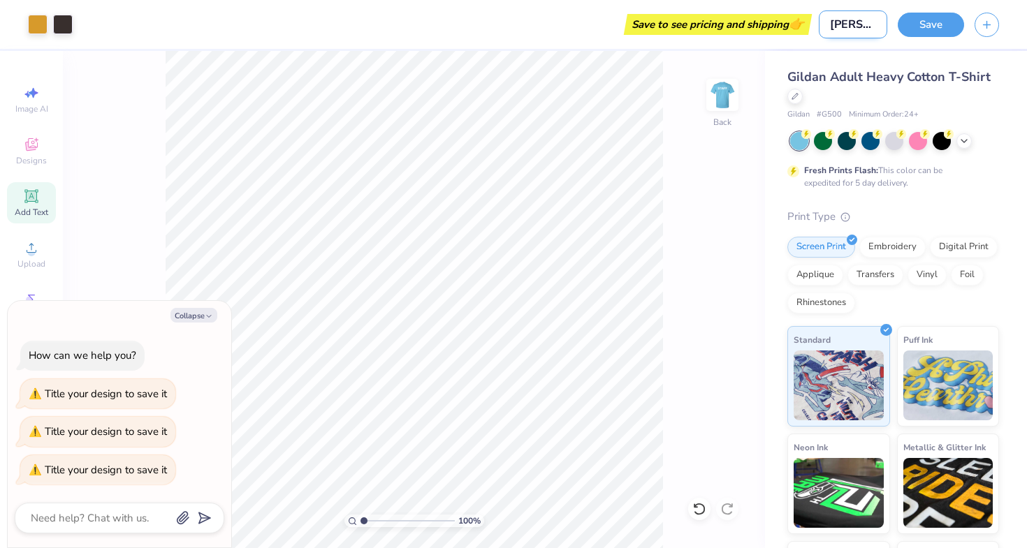
type input "JJ Staff sh"
type textarea "x"
type input "JJ Staff s"
type textarea "x"
type input "JJ Staff"
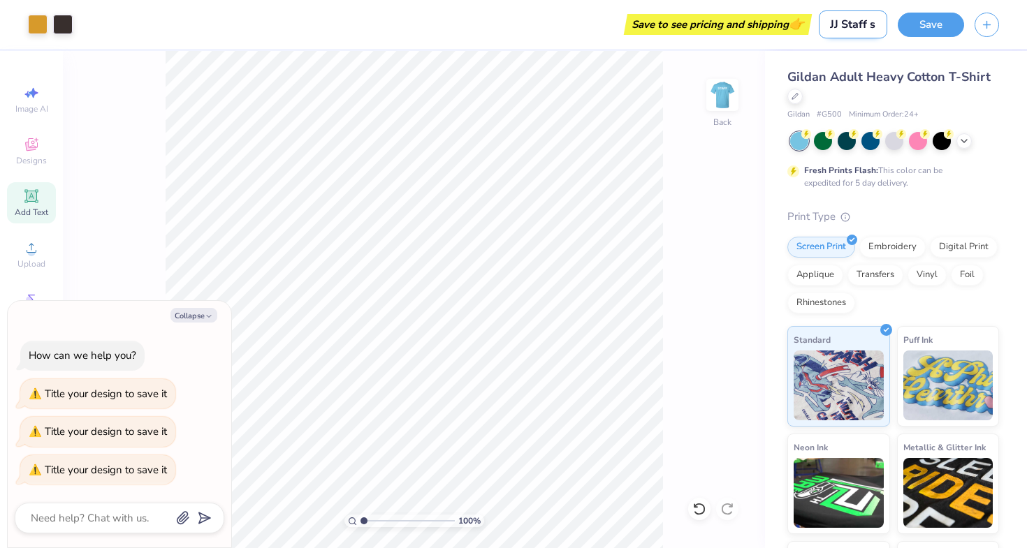
type textarea "x"
type input "JJ Staff S"
type textarea "x"
type input "JJ Staff Sh"
type textarea "x"
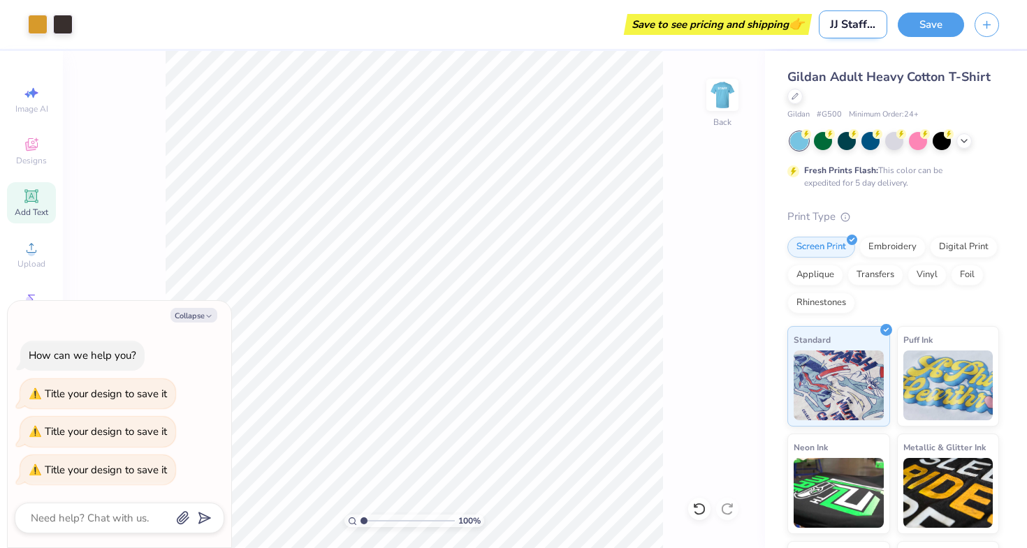
type input "[PERSON_NAME]"
type textarea "x"
type input "JJ Staff Shir"
type textarea "x"
type input "JJ Staff Shirt"
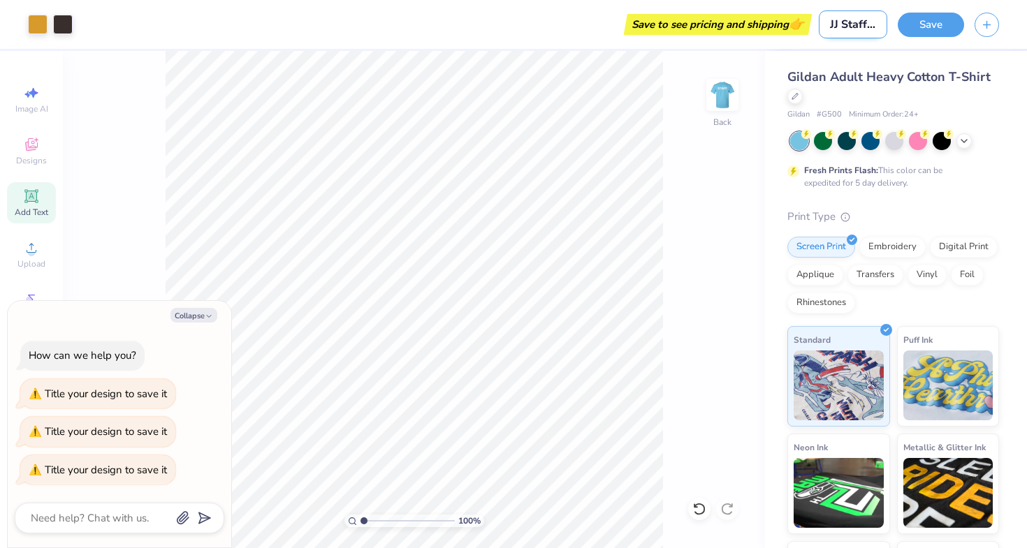
type textarea "x"
type input "JJ Staff Shirt"
click at [935, 27] on button "Save" at bounding box center [931, 22] width 66 height 24
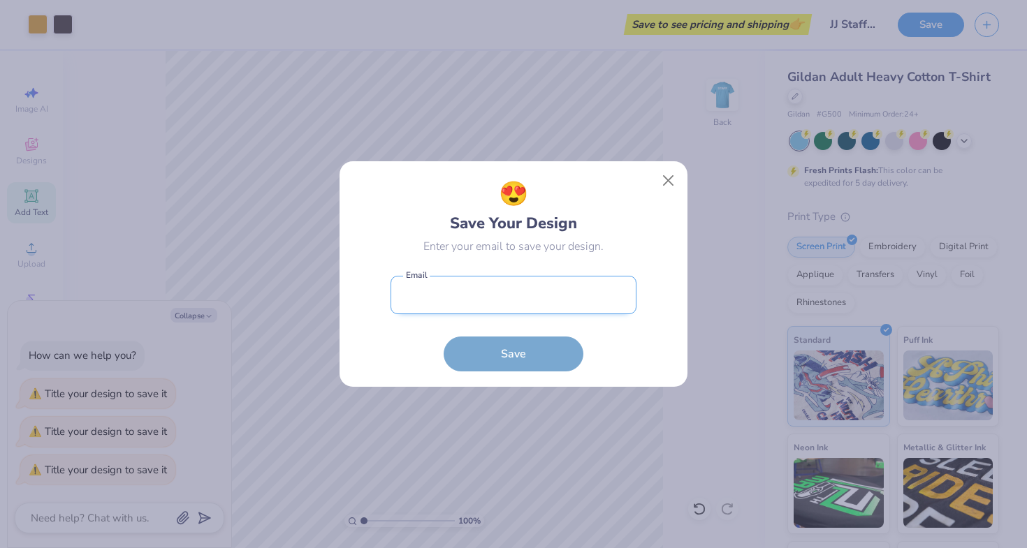
click at [501, 309] on input "email" at bounding box center [513, 295] width 246 height 38
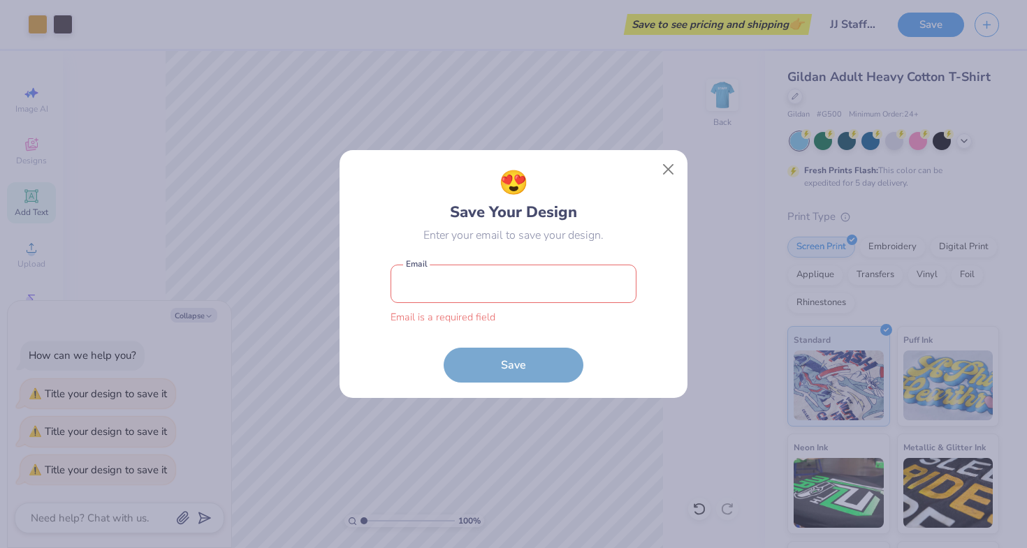
click at [663, 198] on div "😍 Save Your Design Enter your email to save your design. Email is a required fi…" at bounding box center [514, 274] width 316 height 217
click at [663, 180] on button "Close" at bounding box center [668, 169] width 27 height 27
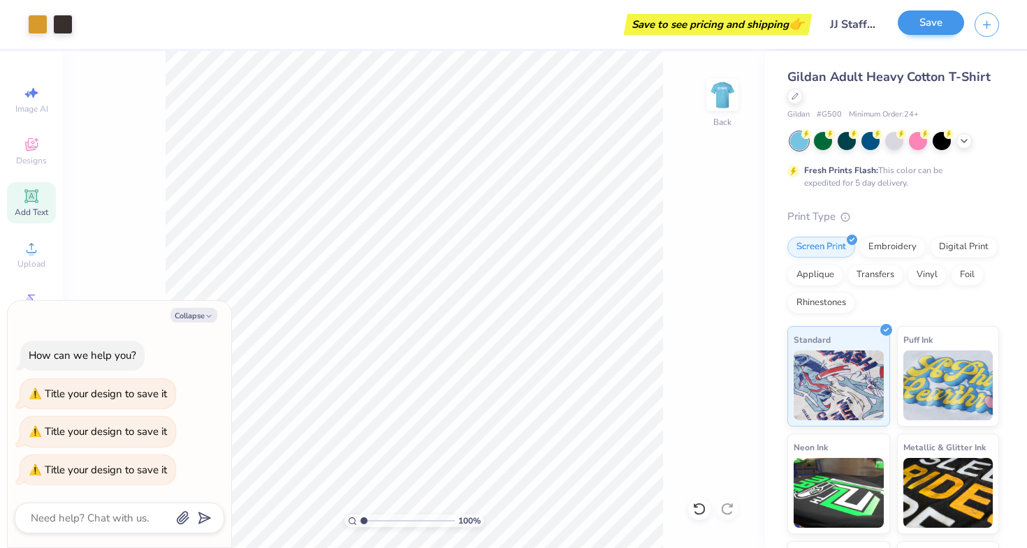
click at [935, 16] on button "Save" at bounding box center [931, 22] width 66 height 24
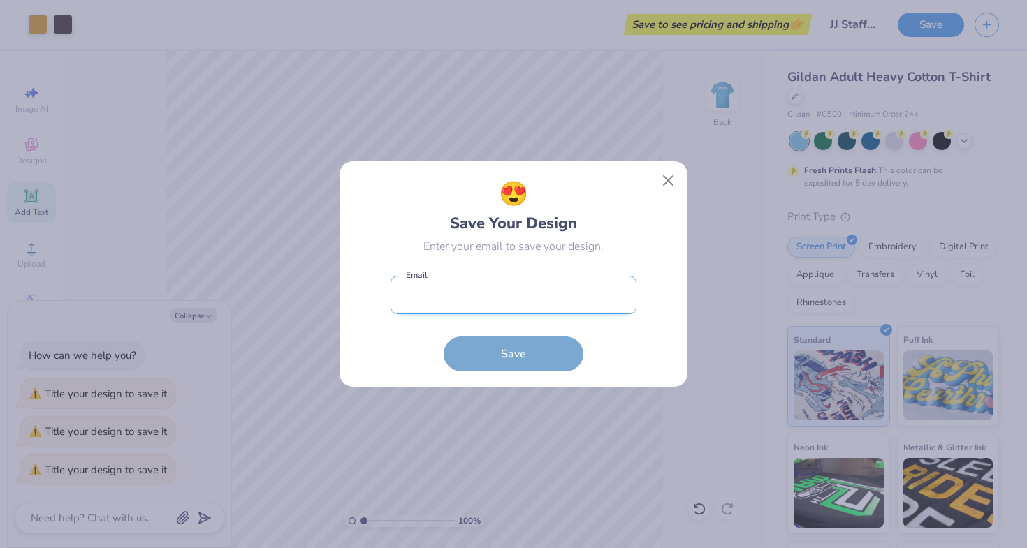
click at [484, 284] on input "email" at bounding box center [513, 295] width 246 height 38
type input "[EMAIL_ADDRESS][DOMAIN_NAME]"
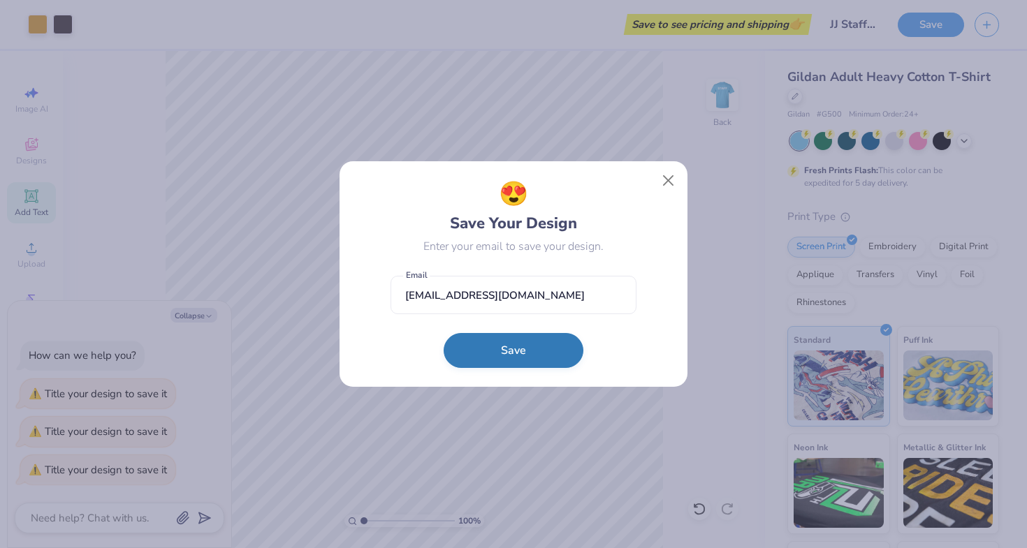
click at [504, 349] on button "Save" at bounding box center [514, 350] width 140 height 35
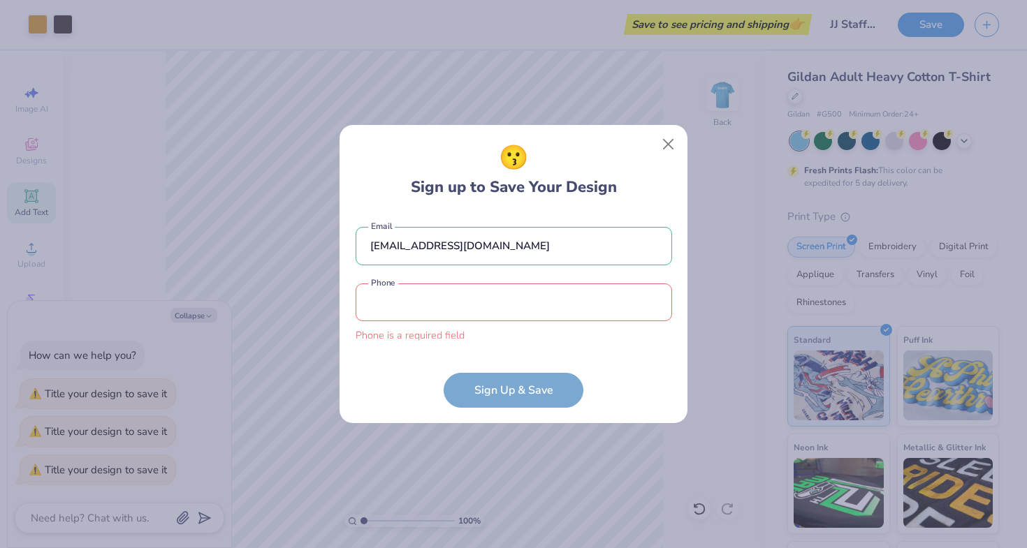
click at [530, 379] on form "[EMAIL_ADDRESS][DOMAIN_NAME] Email Phone is a required field Phone Sign Up & Sa…" at bounding box center [514, 310] width 316 height 195
click at [509, 295] on input "tel" at bounding box center [514, 303] width 316 height 38
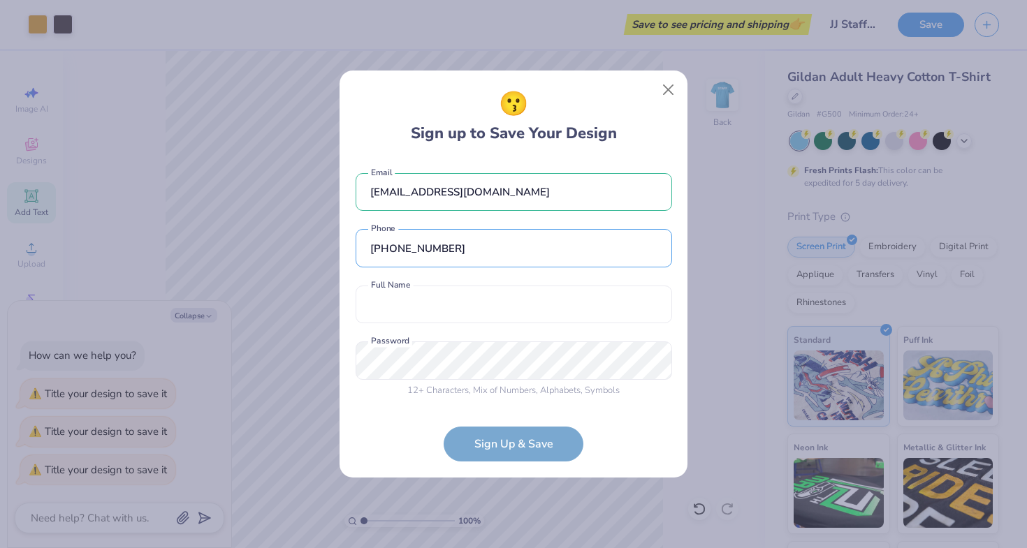
type input "[PHONE_NUMBER]"
click at [525, 457] on form "[EMAIL_ADDRESS][DOMAIN_NAME] Email [PHONE_NUMBER] Phone Full Name is a required…" at bounding box center [514, 310] width 316 height 303
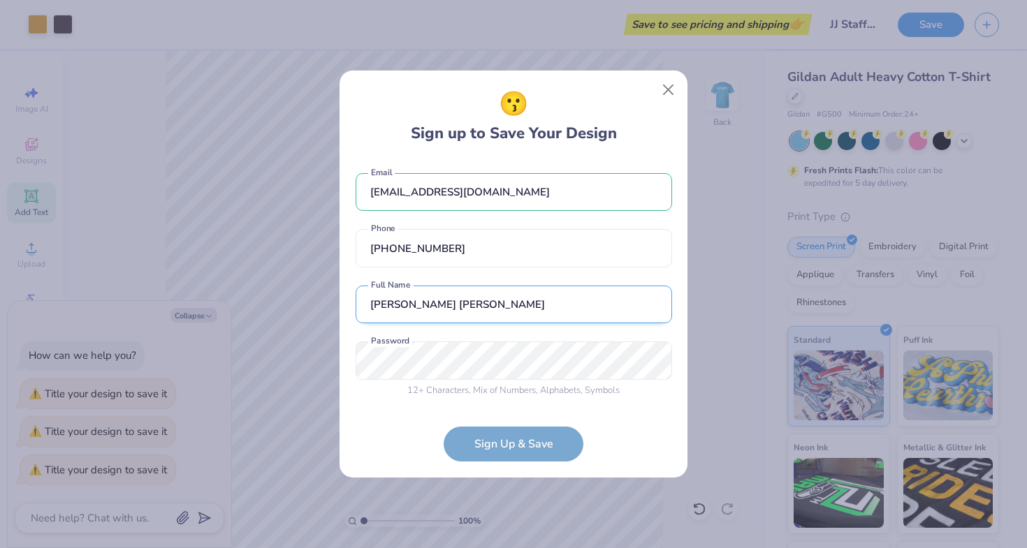
type input "[PERSON_NAME] [PERSON_NAME]"
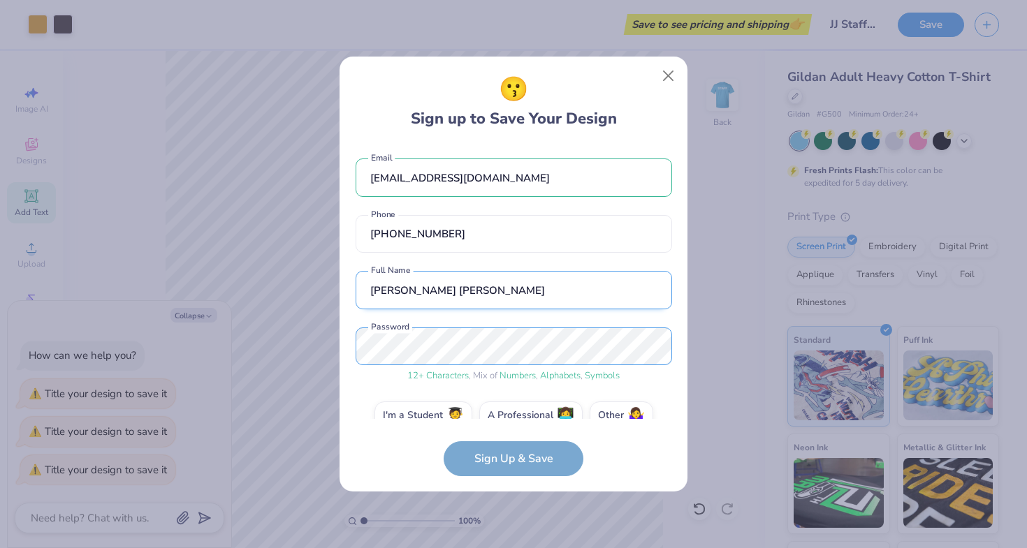
scroll to position [24, 0]
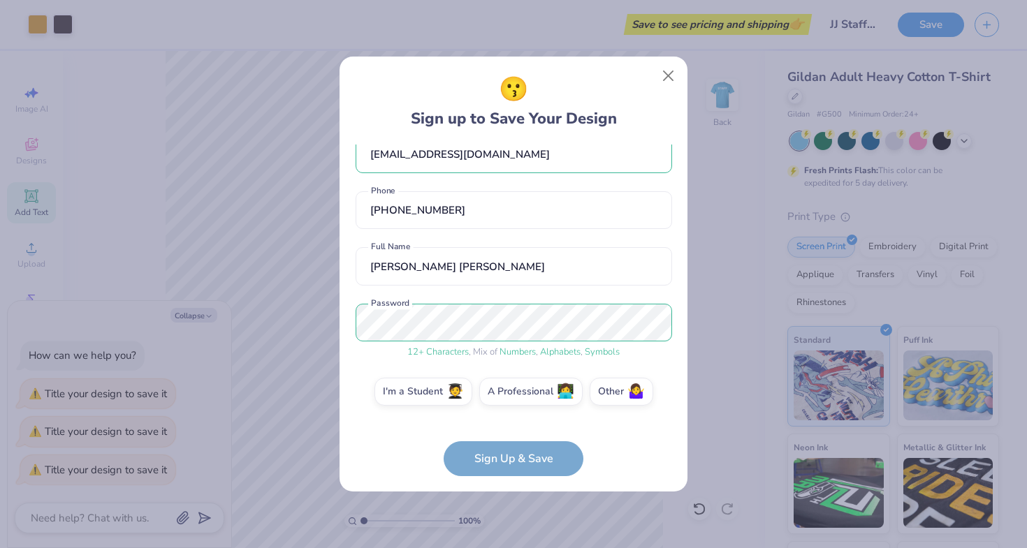
click at [514, 462] on form "[EMAIL_ADDRESS][DOMAIN_NAME] Email [PHONE_NUMBER] Phone [PERSON_NAME] [PERSON_N…" at bounding box center [514, 311] width 316 height 332
click at [504, 451] on form "[EMAIL_ADDRESS][DOMAIN_NAME] Email [PHONE_NUMBER] Phone [PERSON_NAME] [PERSON_N…" at bounding box center [514, 311] width 316 height 332
click at [550, 457] on form "[EMAIL_ADDRESS][DOMAIN_NAME] Email [PHONE_NUMBER] Phone [PERSON_NAME] [PERSON_N…" at bounding box center [514, 311] width 316 height 332
click at [606, 460] on form "[EMAIL_ADDRESS][DOMAIN_NAME] Email [PHONE_NUMBER] Phone [PERSON_NAME] [PERSON_N…" at bounding box center [514, 311] width 316 height 332
click at [630, 453] on form "[EMAIL_ADDRESS][DOMAIN_NAME] Email [PHONE_NUMBER] Phone [PERSON_NAME] [PERSON_N…" at bounding box center [514, 311] width 316 height 332
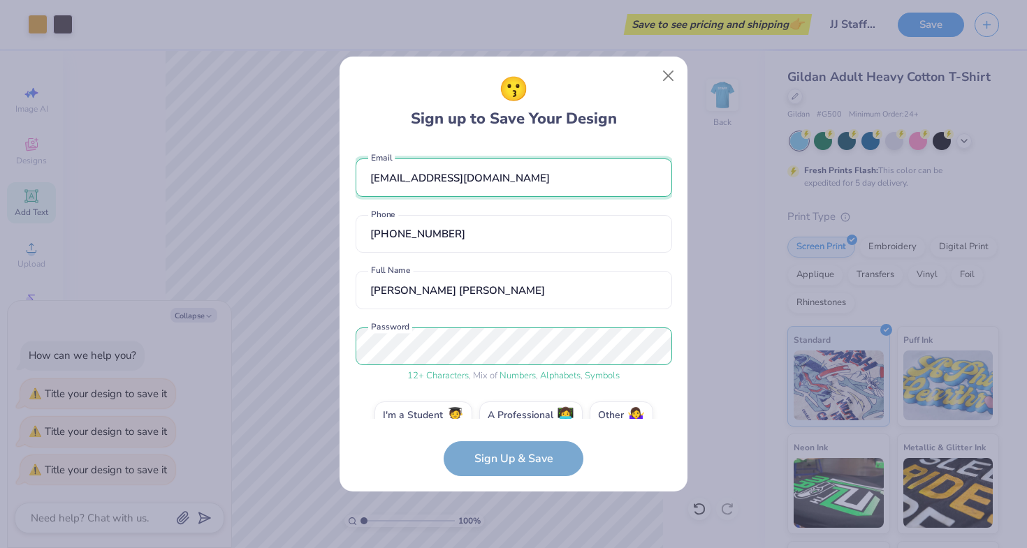
scroll to position [0, 0]
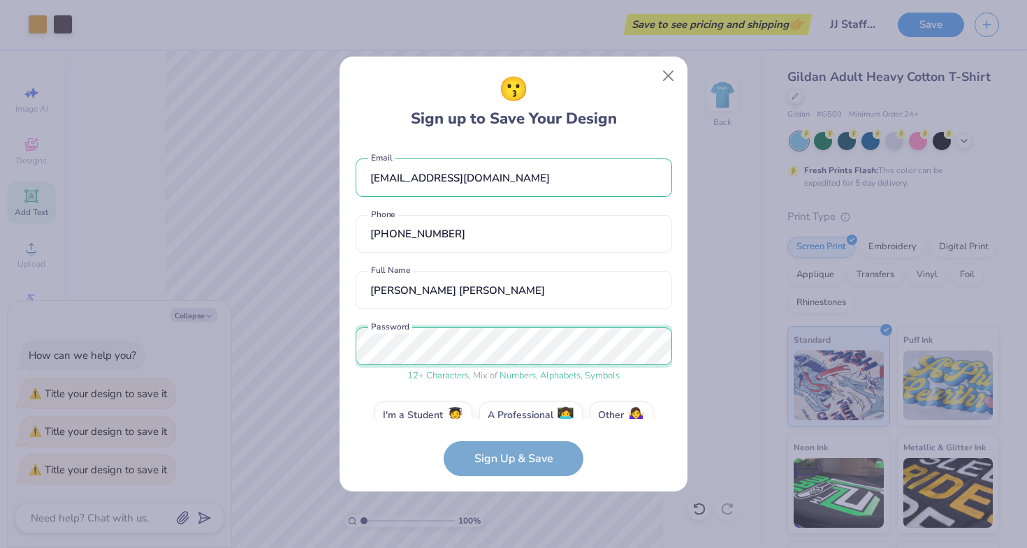
click at [321, 344] on div "😗 Sign up to Save Your Design [EMAIL_ADDRESS][DOMAIN_NAME] Email [PHONE_NUMBER]…" at bounding box center [513, 274] width 1027 height 548
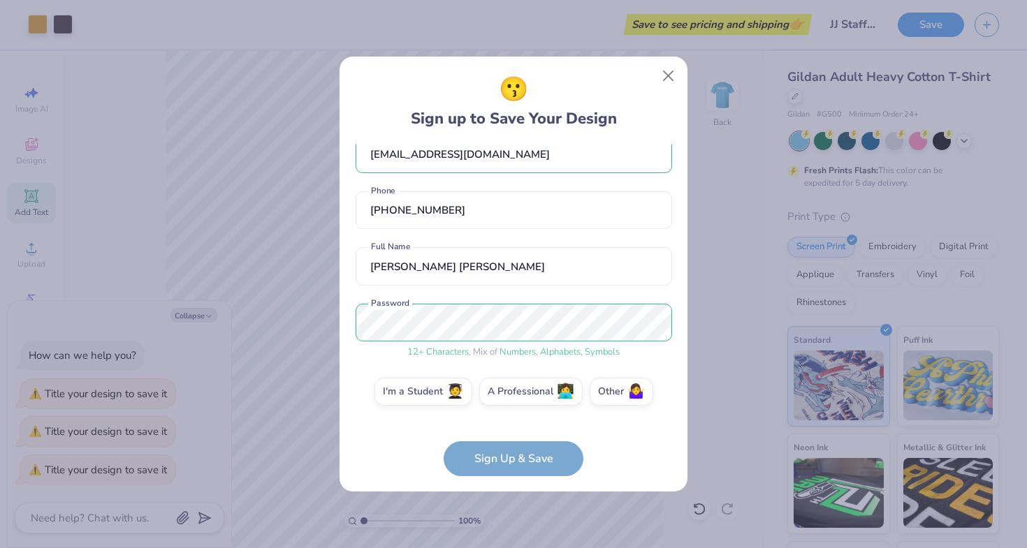
click at [527, 453] on form "[EMAIL_ADDRESS][DOMAIN_NAME] Email [PHONE_NUMBER] Phone [PERSON_NAME] [PERSON_N…" at bounding box center [514, 311] width 316 height 332
click at [420, 393] on label "I'm a Student 🧑‍🎓" at bounding box center [423, 390] width 98 height 28
click at [509, 414] on input "I'm a Student 🧑‍🎓" at bounding box center [513, 418] width 9 height 9
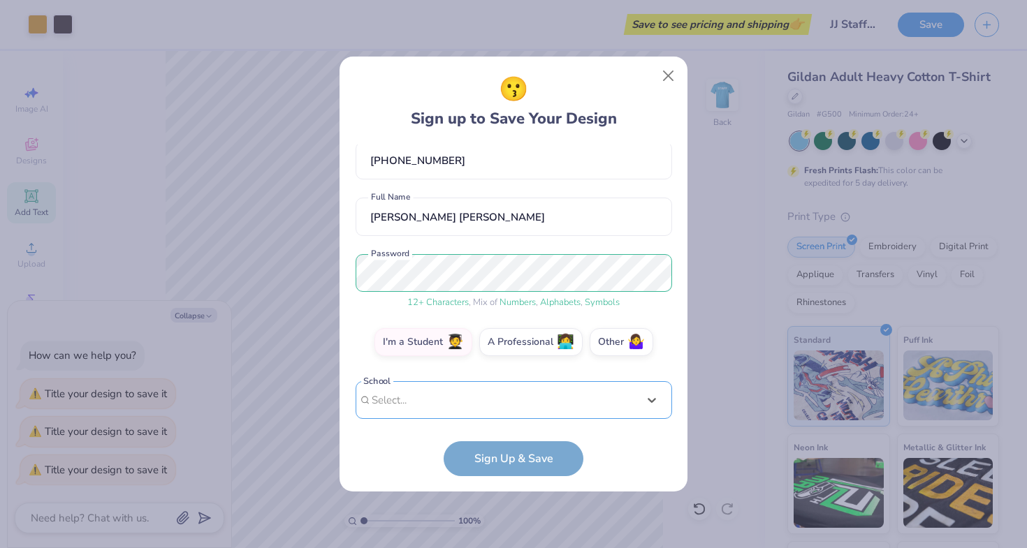
click at [476, 399] on div "Use Up and Down to choose options, press Enter to select the currently focused …" at bounding box center [514, 421] width 316 height 80
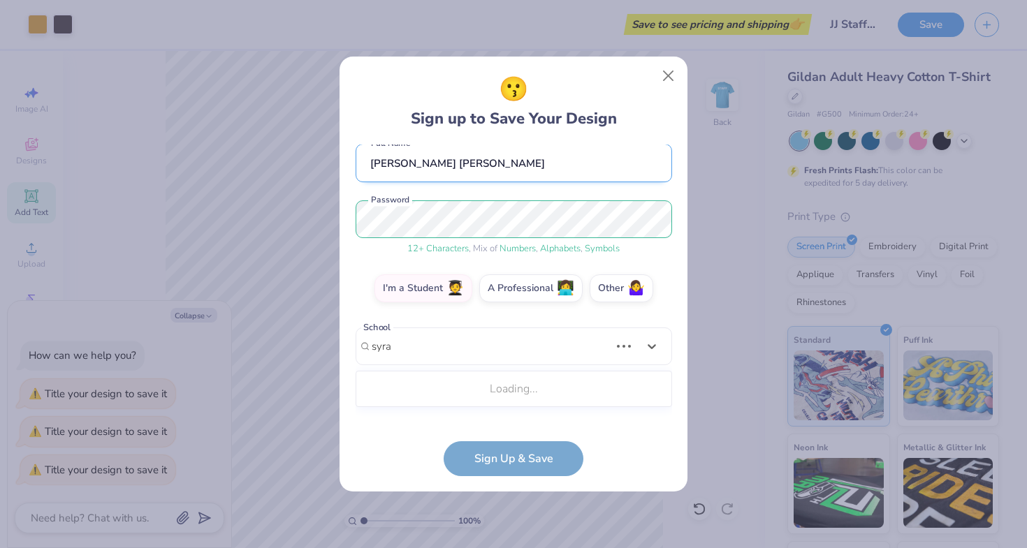
type input "syra"
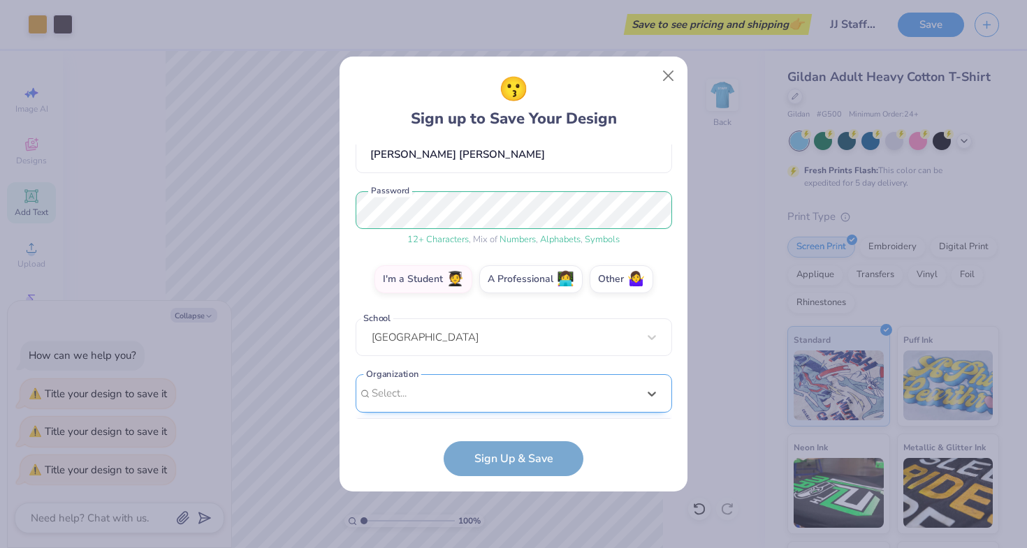
click at [502, 374] on div "option focused, 1 of 15. 15 results available. Use Up and Down to choose option…" at bounding box center [514, 501] width 316 height 255
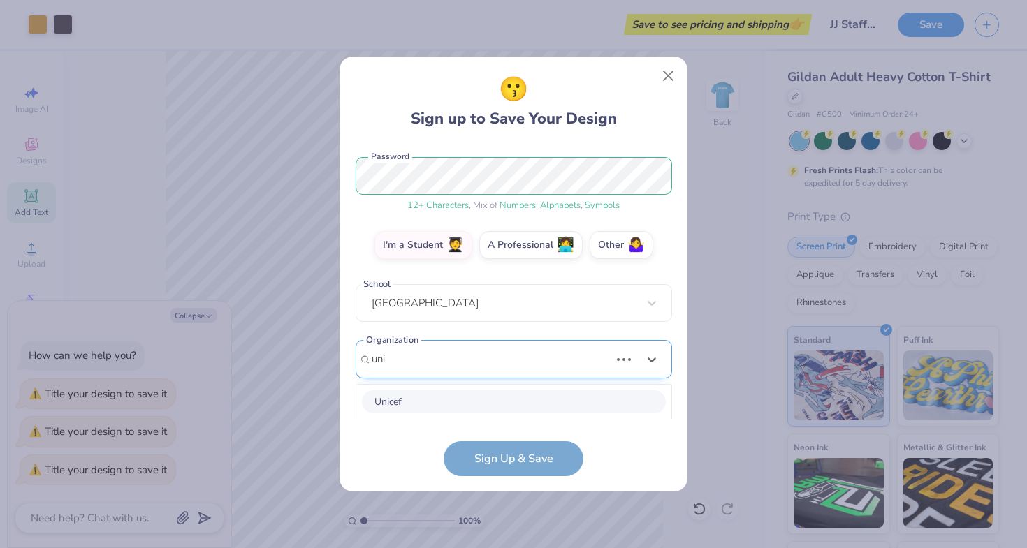
scroll to position [170, 0]
type input "u"
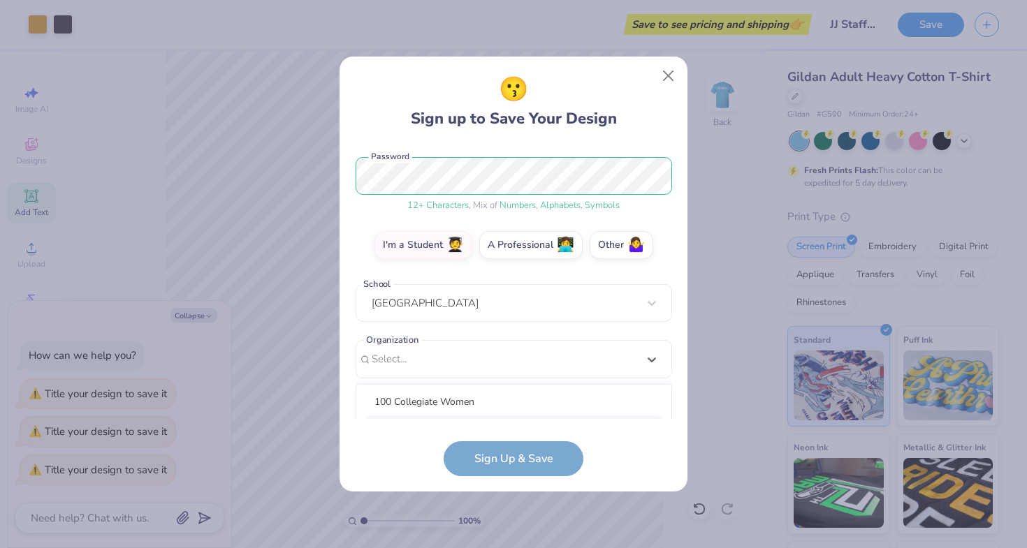
click at [491, 453] on form "[EMAIL_ADDRESS][DOMAIN_NAME] Email [PHONE_NUMBER] Phone [PERSON_NAME] [PERSON_N…" at bounding box center [514, 311] width 316 height 332
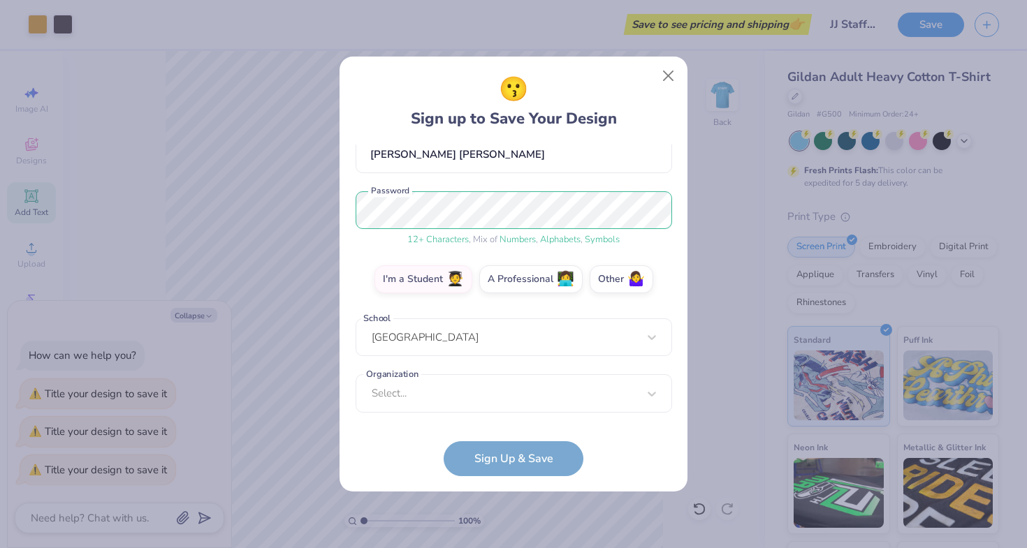
click at [483, 471] on form "[EMAIL_ADDRESS][DOMAIN_NAME] Email [PHONE_NUMBER] Phone [PERSON_NAME] [PERSON_N…" at bounding box center [514, 311] width 316 height 332
click at [491, 316] on div "[EMAIL_ADDRESS][DOMAIN_NAME] Email [PHONE_NUMBER] Phone [PERSON_NAME] [PERSON_N…" at bounding box center [514, 282] width 316 height 274
click at [490, 345] on div "[GEOGRAPHIC_DATA]" at bounding box center [514, 337] width 316 height 38
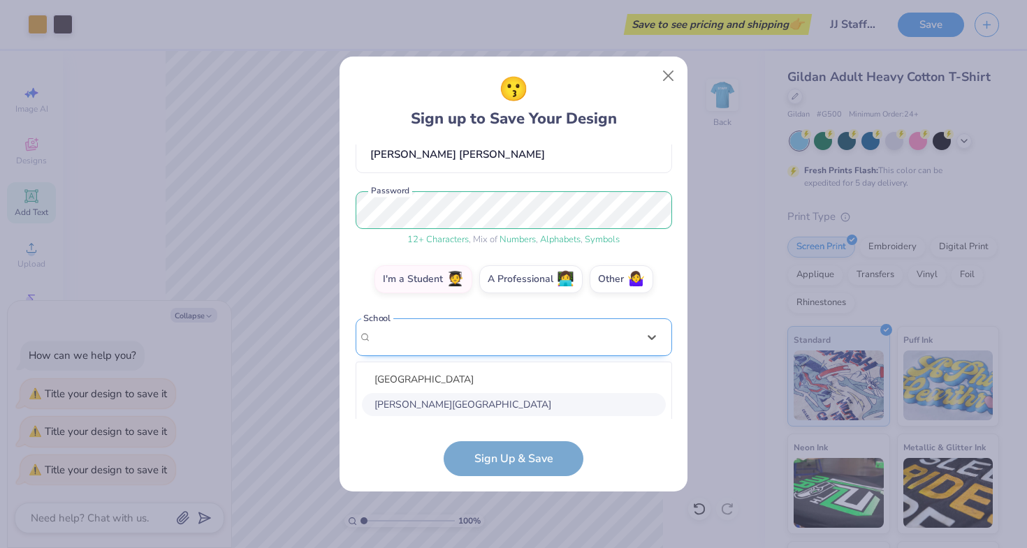
scroll to position [290, 0]
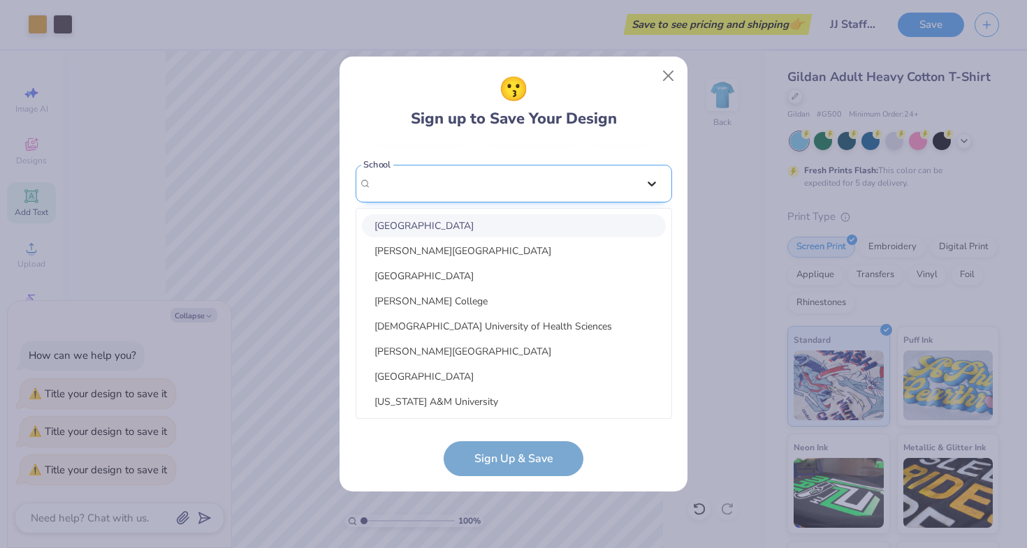
click at [645, 180] on div "[EMAIL_ADDRESS][DOMAIN_NAME] Email [PHONE_NUMBER] Phone [PERSON_NAME] [PERSON_N…" at bounding box center [514, 282] width 316 height 274
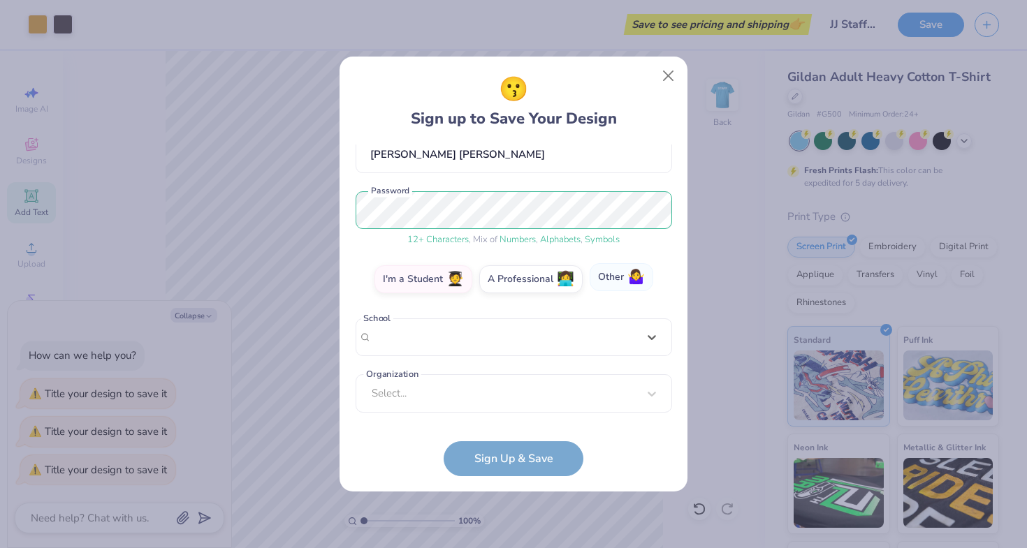
click at [608, 284] on label "Other 🤷‍♀️" at bounding box center [622, 277] width 64 height 28
click at [518, 414] on input "Other 🤷‍♀️" at bounding box center [513, 418] width 9 height 9
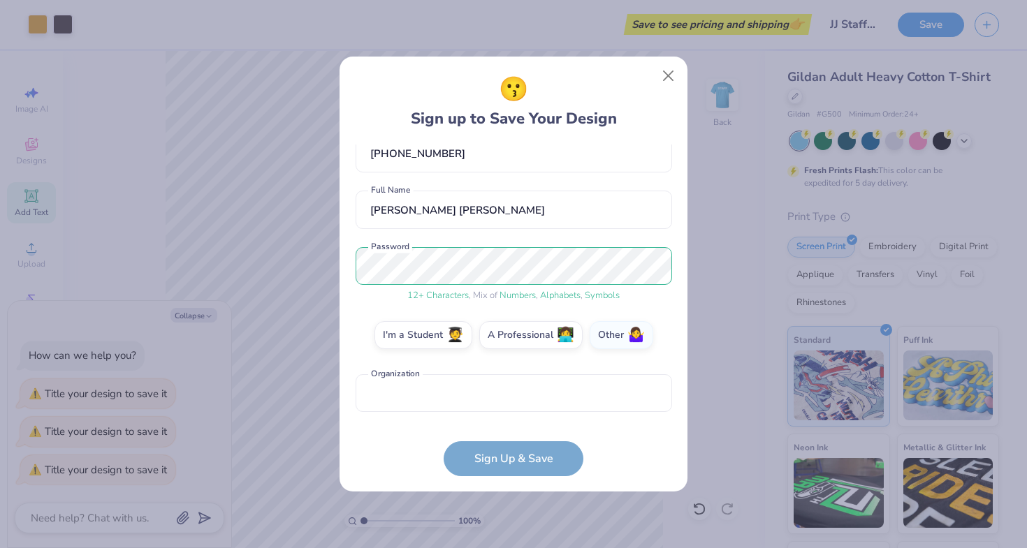
click at [661, 434] on form "[EMAIL_ADDRESS][DOMAIN_NAME] Email [PHONE_NUMBER] Phone [PERSON_NAME] [PERSON_N…" at bounding box center [514, 311] width 316 height 332
click at [534, 453] on form "[EMAIL_ADDRESS][DOMAIN_NAME] Email [PHONE_NUMBER] Phone [PERSON_NAME] [PERSON_N…" at bounding box center [514, 311] width 316 height 332
click at [596, 376] on input "text" at bounding box center [514, 393] width 316 height 38
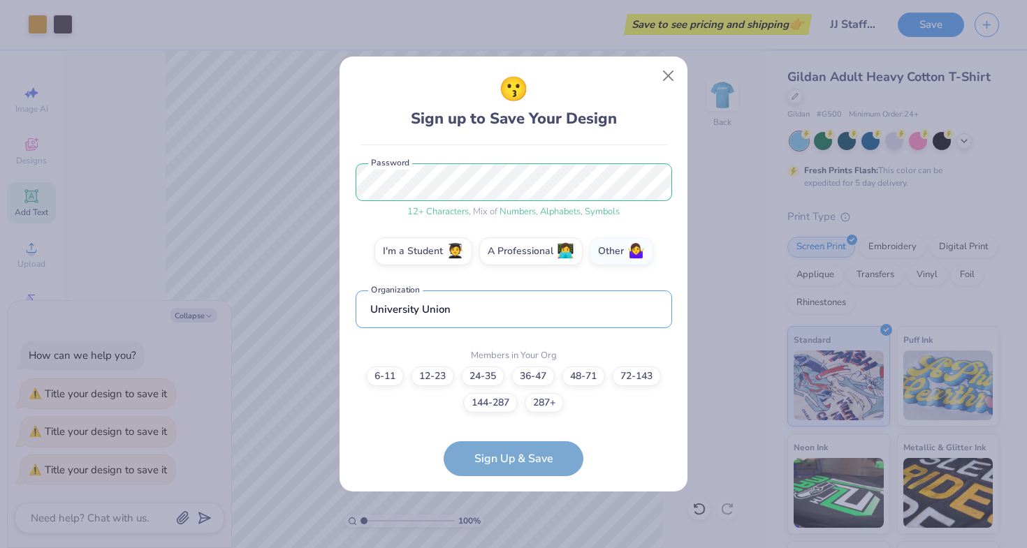
type input "University Union"
click at [530, 462] on form "[EMAIL_ADDRESS][DOMAIN_NAME] Email [PHONE_NUMBER] Phone [PERSON_NAME] [PERSON_N…" at bounding box center [514, 311] width 316 height 332
click at [654, 448] on form "[EMAIL_ADDRESS][DOMAIN_NAME] Email [PHONE_NUMBER] Phone [PERSON_NAME] [PERSON_N…" at bounding box center [514, 311] width 316 height 332
click at [583, 372] on label "48-71" at bounding box center [583, 375] width 43 height 20
click at [518, 548] on input "48-71" at bounding box center [513, 553] width 9 height 9
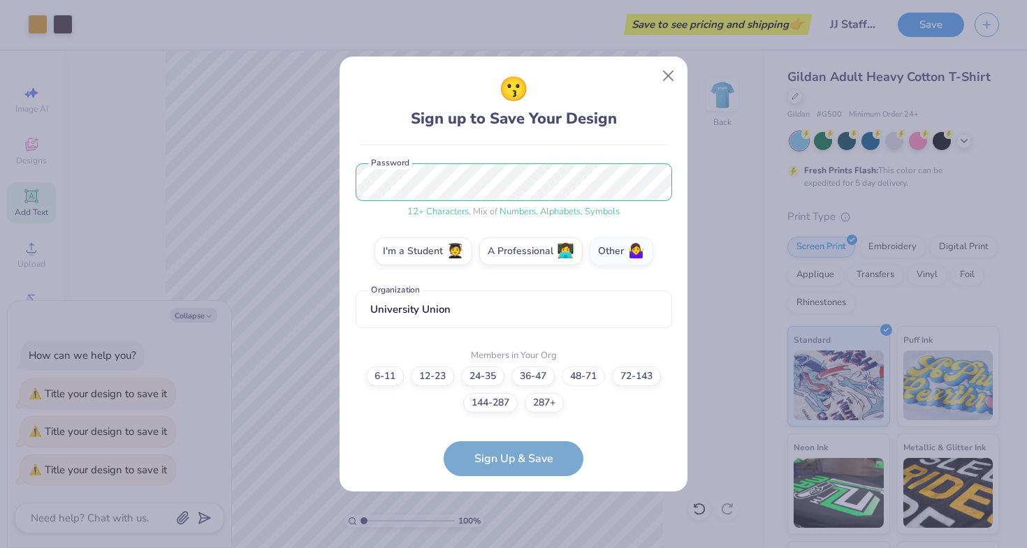
scroll to position [220, 0]
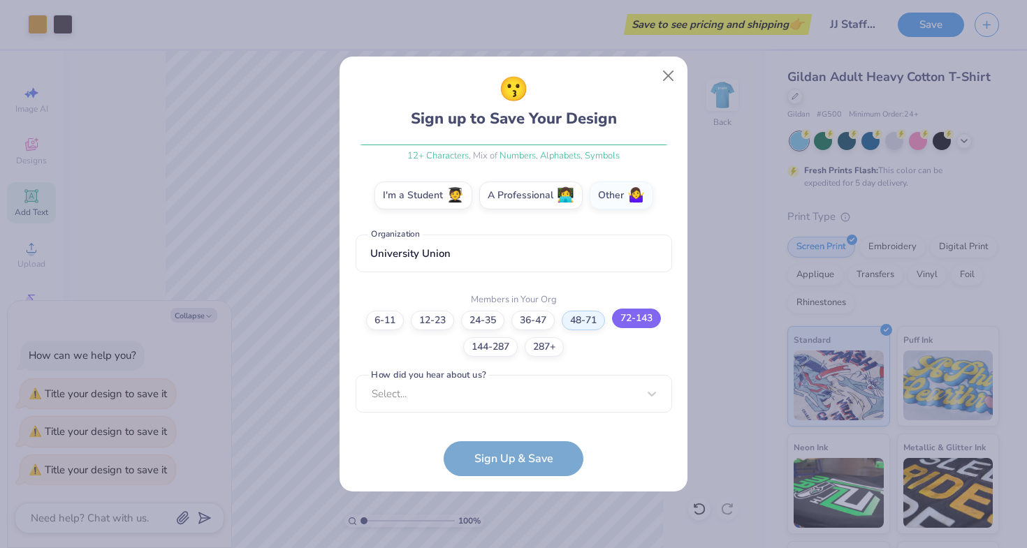
click at [641, 325] on label "72-143" at bounding box center [636, 319] width 49 height 20
click at [518, 548] on input "72-143" at bounding box center [513, 553] width 9 height 9
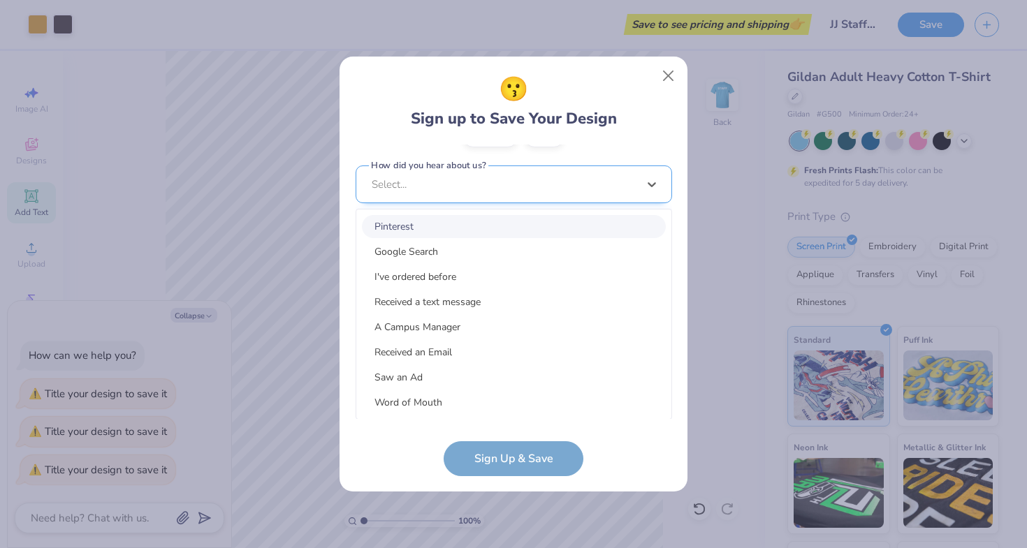
click at [627, 395] on div "option Pinterest focused, 1 of 15. 15 results available. Use Up and Down to cho…" at bounding box center [514, 293] width 316 height 255
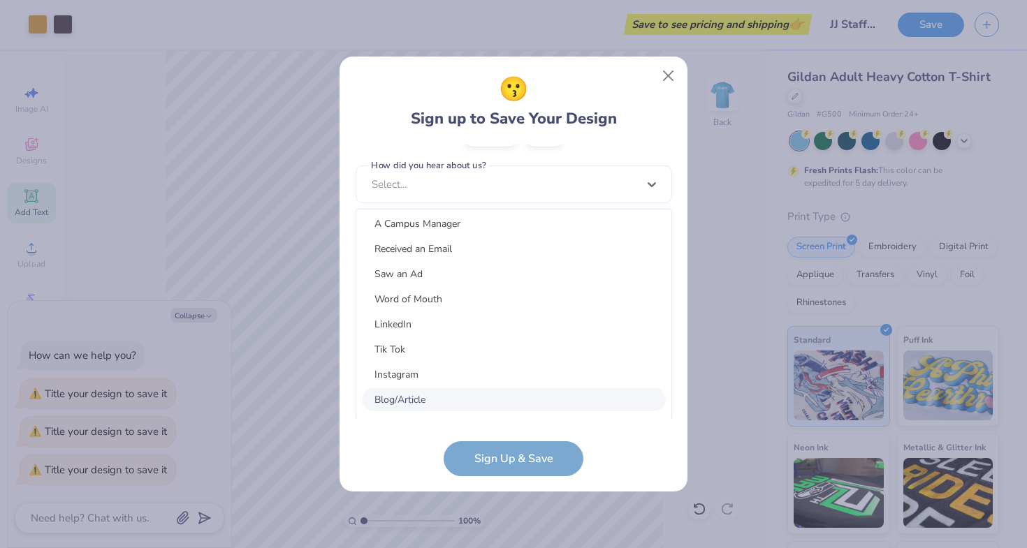
scroll to position [104, 0]
click at [504, 301] on div "Word of Mouth" at bounding box center [514, 298] width 304 height 23
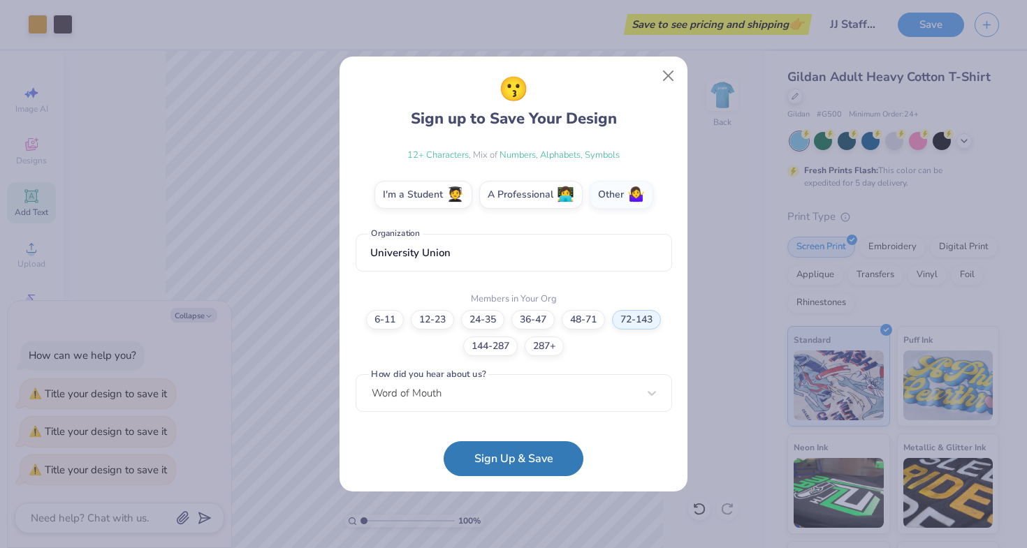
scroll to position [220, 0]
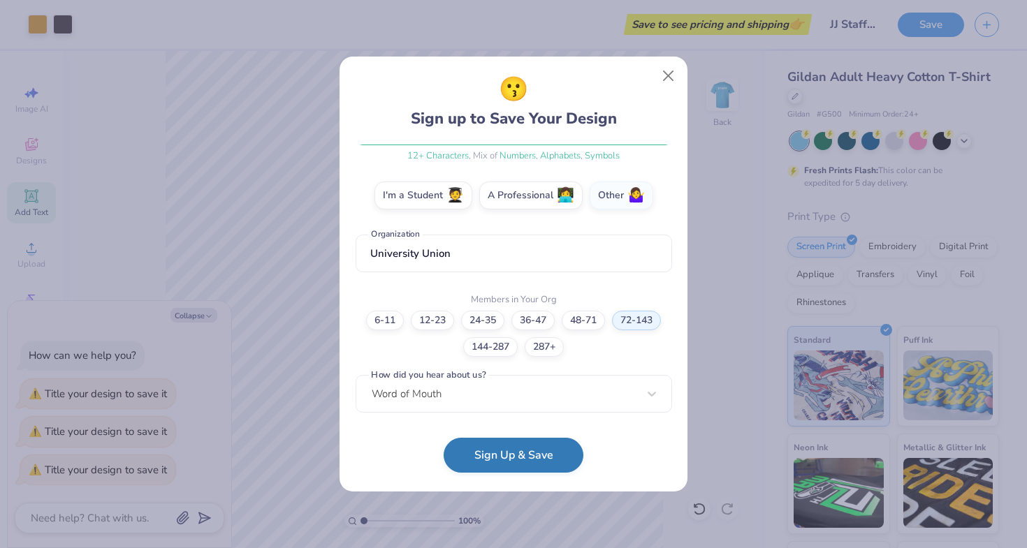
click at [517, 460] on button "Sign Up & Save" at bounding box center [514, 455] width 140 height 35
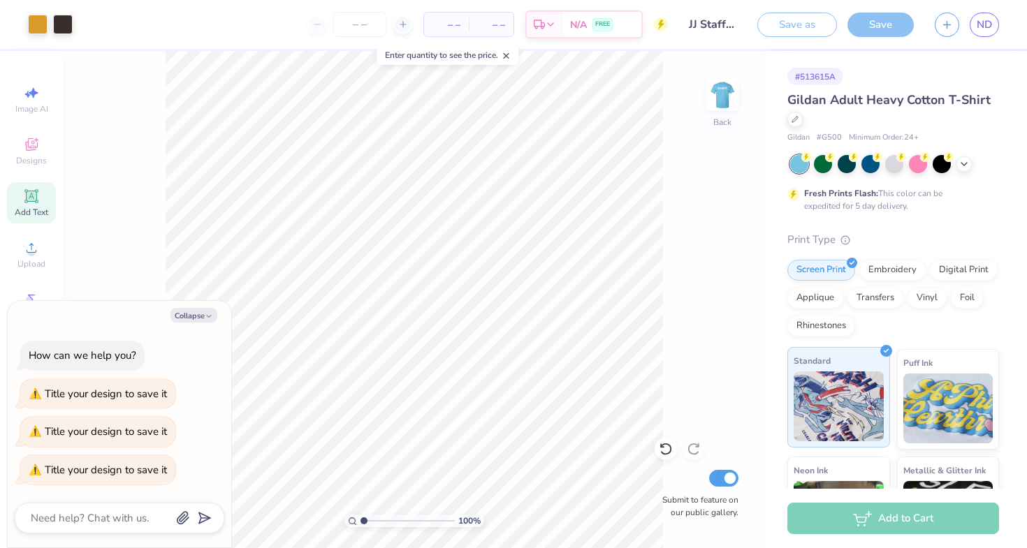
type textarea "x"
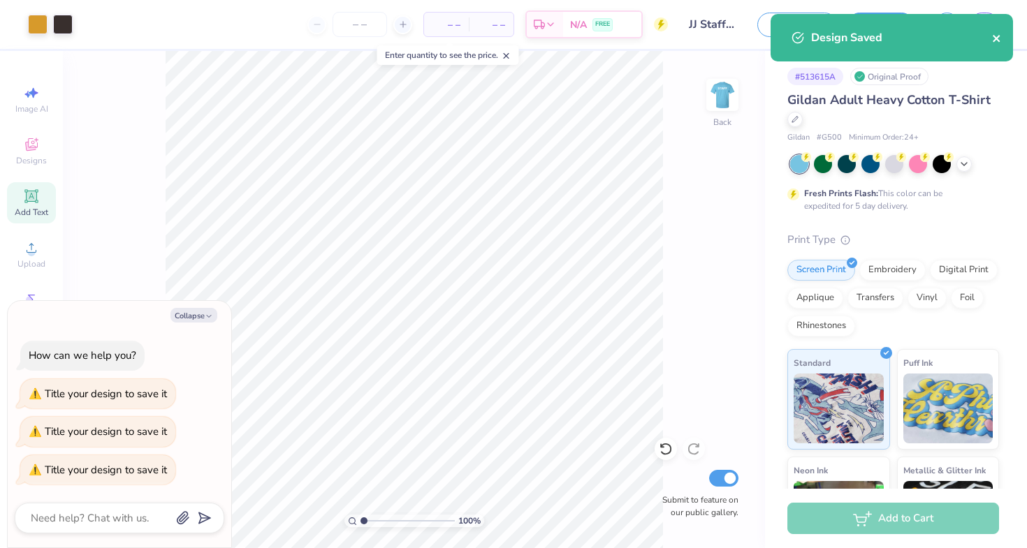
click at [995, 43] on icon "close" at bounding box center [997, 38] width 10 height 11
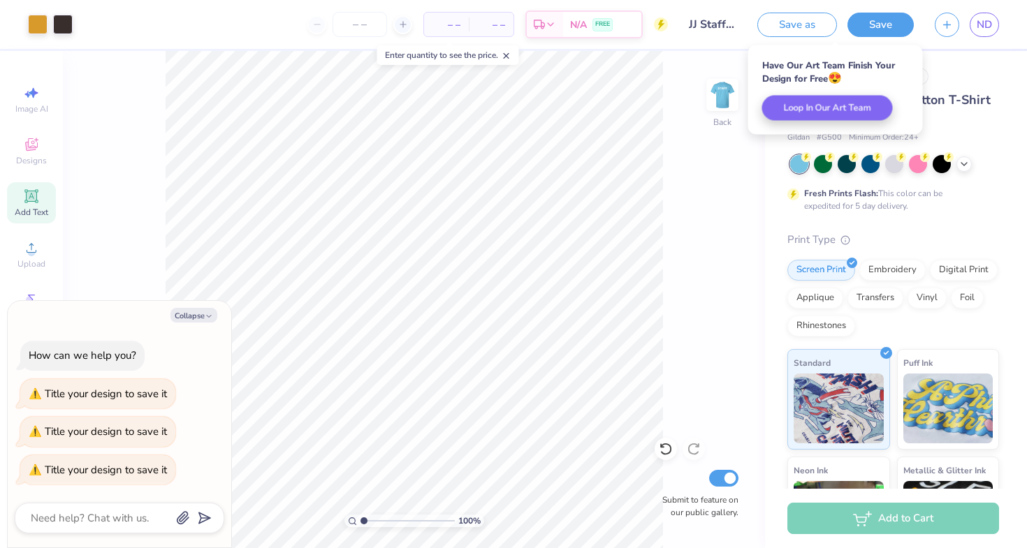
click at [449, 25] on span "– –" at bounding box center [446, 24] width 28 height 15
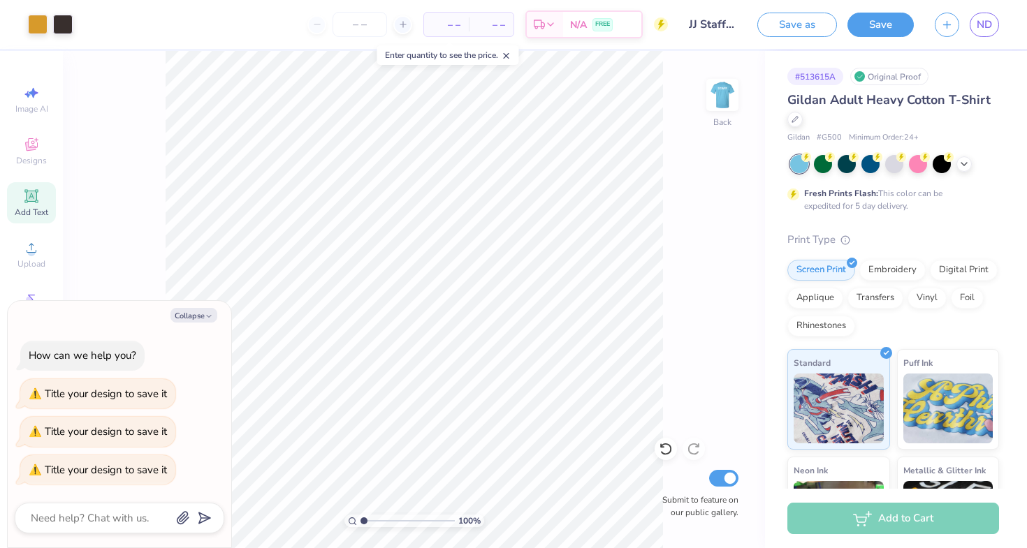
click at [477, 32] on div "– – Total" at bounding box center [491, 25] width 45 height 24
click at [349, 30] on input "number" at bounding box center [359, 24] width 54 height 25
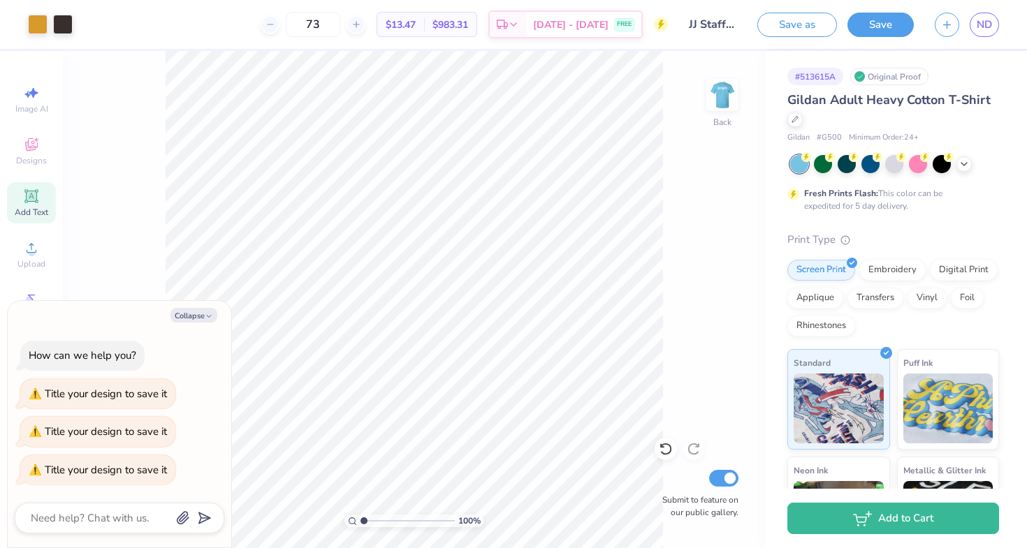
type input "73"
click at [459, 27] on span "$983.31" at bounding box center [450, 24] width 36 height 15
click at [416, 23] on span "$13.47" at bounding box center [401, 24] width 30 height 15
click at [721, 95] on img at bounding box center [722, 95] width 56 height 56
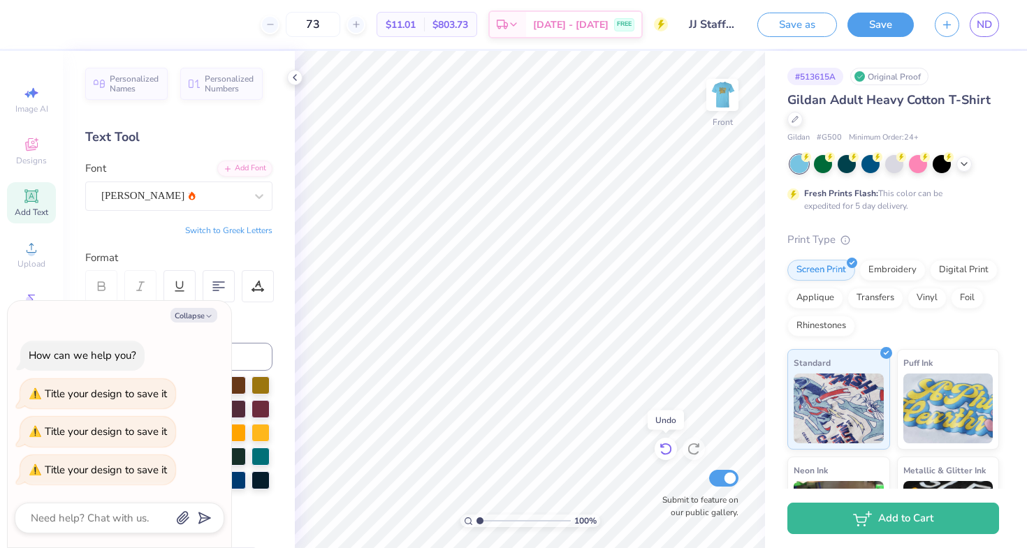
click at [667, 444] on icon at bounding box center [665, 450] width 12 height 13
click at [664, 448] on icon at bounding box center [666, 449] width 14 height 14
click at [691, 446] on icon at bounding box center [694, 449] width 14 height 14
click at [719, 88] on img at bounding box center [722, 95] width 56 height 56
click at [730, 92] on img at bounding box center [722, 95] width 56 height 56
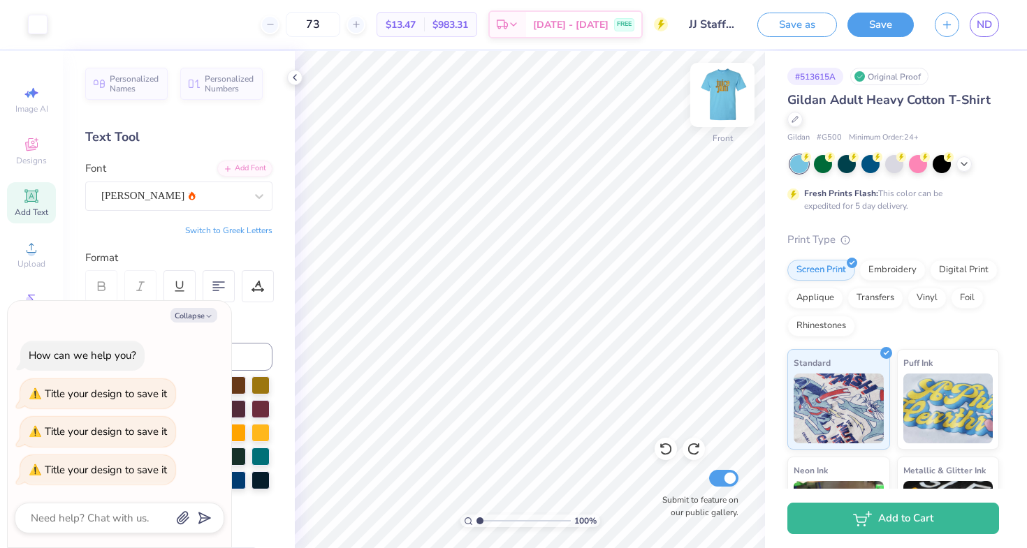
type textarea "x"
